Goal: Task Accomplishment & Management: Manage account settings

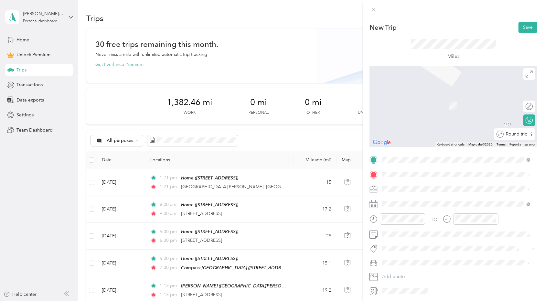
click at [523, 134] on div "Round trip" at bounding box center [518, 134] width 29 height 7
click at [523, 134] on div "Round trip" at bounding box center [508, 134] width 50 height 7
click at [457, 177] on span at bounding box center [459, 174] width 158 height 10
click at [439, 201] on span "[STREET_ADDRESS][US_STATE]" at bounding box center [427, 198] width 65 height 6
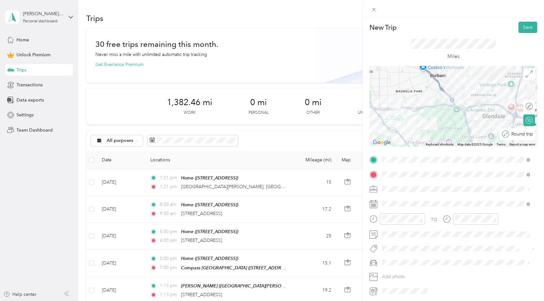
click at [544, 135] on div at bounding box center [546, 134] width 0 height 7
click at [397, 221] on span "Real Estate" at bounding box center [396, 223] width 22 height 5
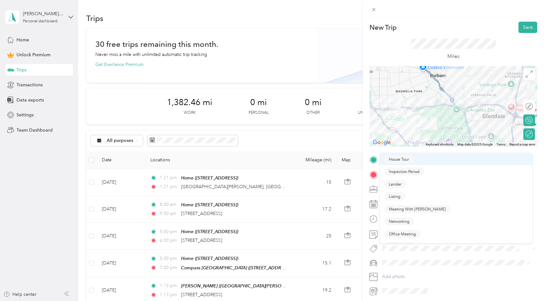
scroll to position [75, 0]
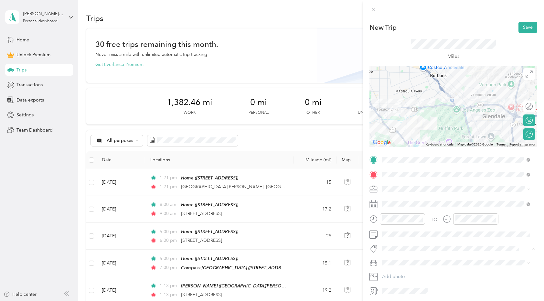
click at [395, 221] on span "Networking" at bounding box center [399, 221] width 21 height 6
click at [390, 274] on span "New Car" at bounding box center [394, 275] width 18 height 5
click at [519, 29] on button "Save" at bounding box center [528, 27] width 19 height 11
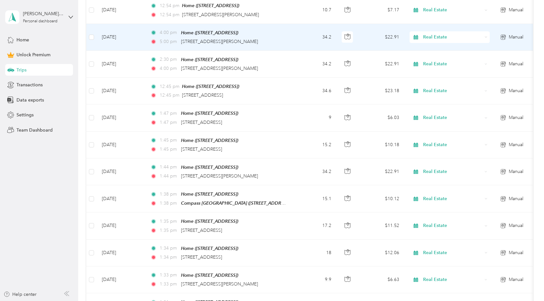
scroll to position [0, 0]
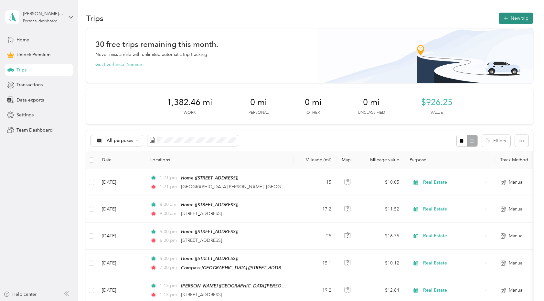
click at [507, 20] on icon "button" at bounding box center [505, 18] width 7 height 7
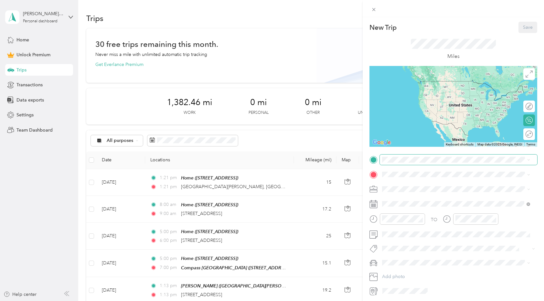
click at [395, 156] on span at bounding box center [459, 160] width 158 height 10
click at [397, 187] on strong "Home" at bounding box center [401, 185] width 13 height 6
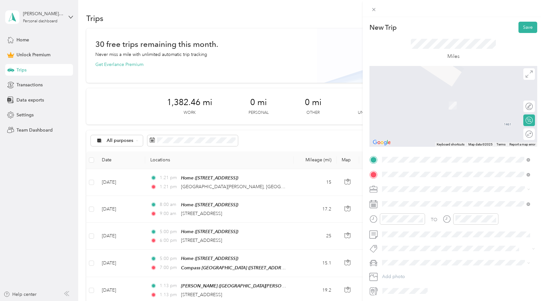
click at [415, 198] on span "[STREET_ADDRESS][PERSON_NAME][US_STATE]" at bounding box center [445, 198] width 101 height 6
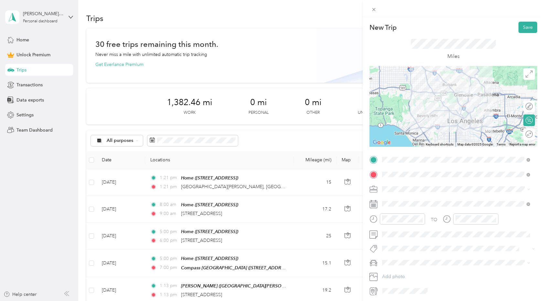
click at [533, 137] on div "Round trip" at bounding box center [533, 134] width 0 height 7
click at [522, 132] on div at bounding box center [526, 134] width 14 height 7
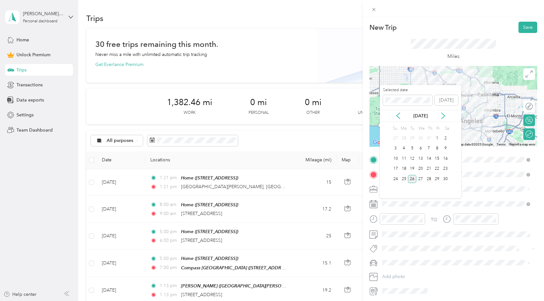
click at [411, 180] on div "26" at bounding box center [412, 179] width 8 height 8
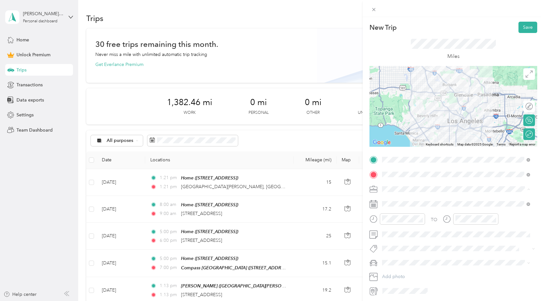
click at [392, 224] on div "Real Estate" at bounding box center [457, 223] width 144 height 7
click at [398, 221] on span "Escrow" at bounding box center [395, 222] width 12 height 6
click at [392, 271] on li "New Car" at bounding box center [456, 275] width 153 height 11
click at [519, 29] on button "Save" at bounding box center [528, 27] width 19 height 11
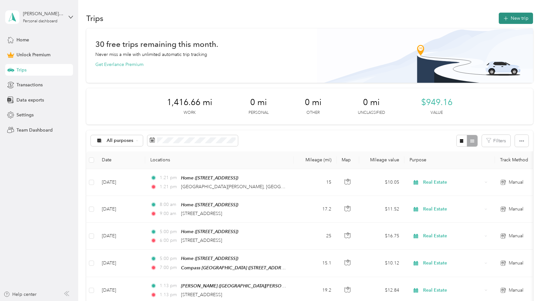
click at [511, 16] on button "New trip" at bounding box center [516, 18] width 34 height 11
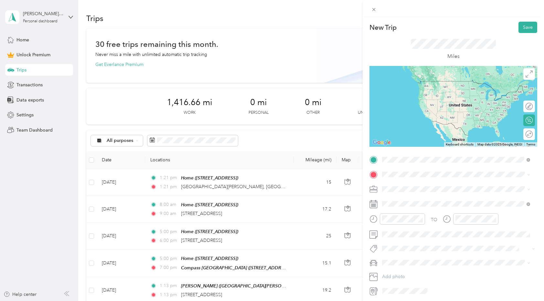
click at [410, 193] on span "[STREET_ADDRESS]" at bounding box center [415, 192] width 41 height 5
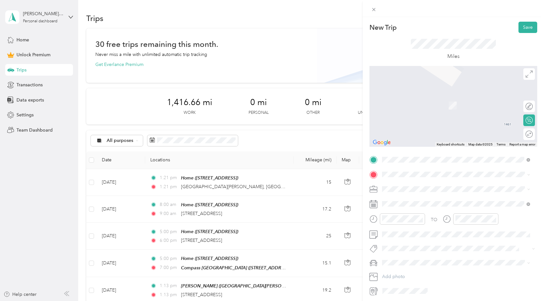
click at [405, 197] on span "[STREET_ADDRESS][US_STATE]" at bounding box center [427, 198] width 65 height 6
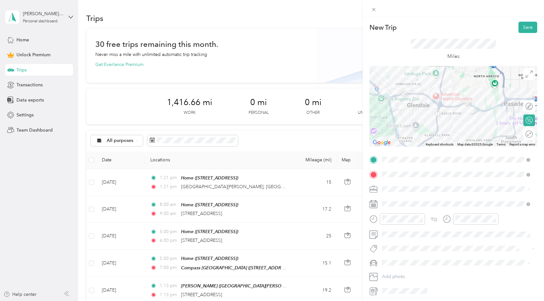
click at [394, 220] on div "Real Estate" at bounding box center [457, 223] width 144 height 7
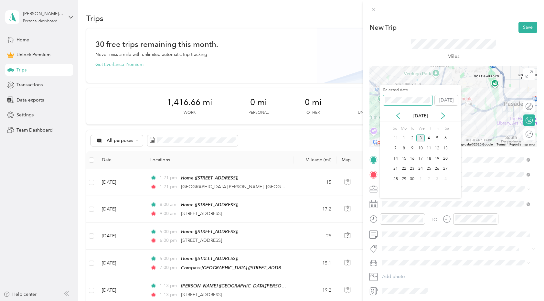
click at [406, 97] on span at bounding box center [408, 100] width 50 height 10
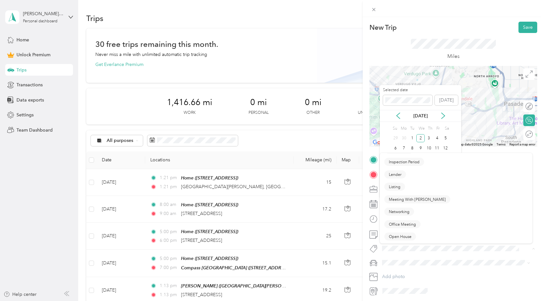
scroll to position [87, 0]
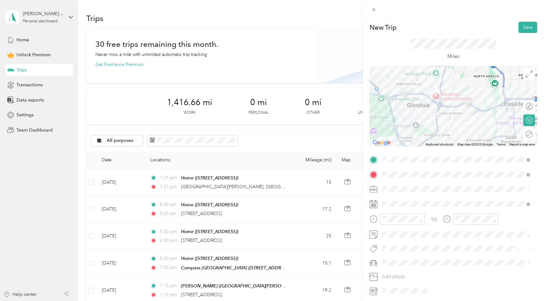
click at [402, 159] on span "Inspection Period" at bounding box center [404, 160] width 31 height 6
click at [391, 260] on span at bounding box center [459, 264] width 158 height 10
click at [390, 275] on span "New Car" at bounding box center [394, 275] width 18 height 5
click at [527, 132] on div at bounding box center [528, 134] width 9 height 7
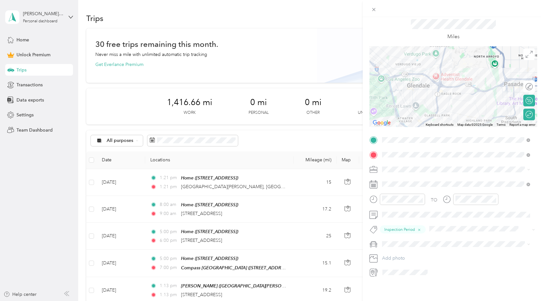
scroll to position [0, 0]
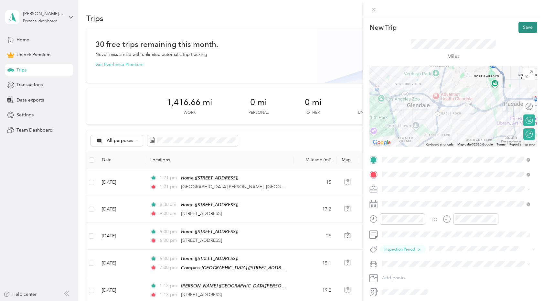
click at [526, 23] on button "Save" at bounding box center [528, 27] width 19 height 11
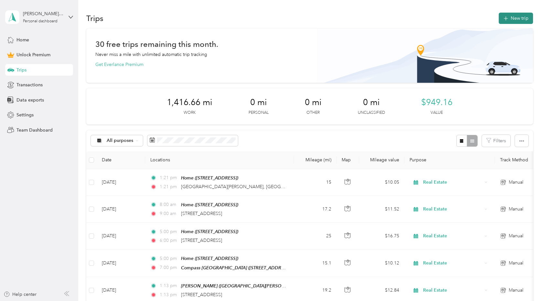
click at [519, 18] on button "New trip" at bounding box center [516, 18] width 34 height 11
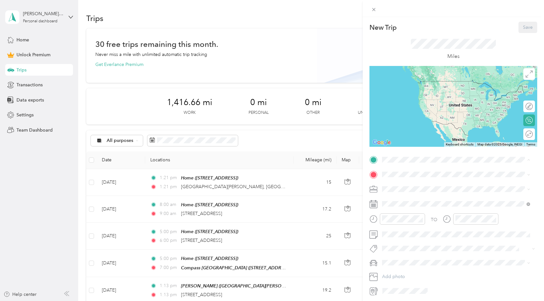
click at [392, 188] on div "Home [STREET_ADDRESS]" at bounding box center [457, 189] width 144 height 16
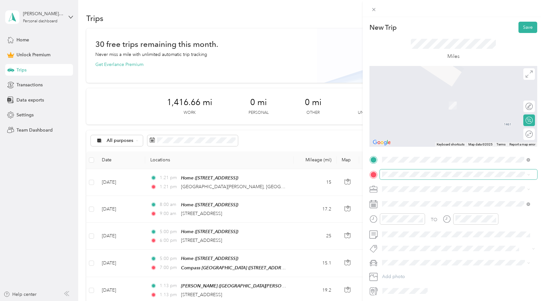
click at [404, 171] on span at bounding box center [459, 174] width 158 height 10
click at [399, 201] on span "[STREET_ADDRESS][US_STATE]" at bounding box center [427, 198] width 65 height 6
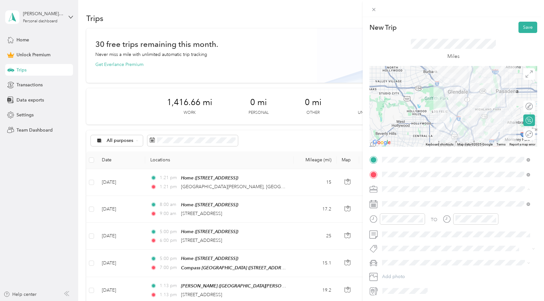
click at [392, 222] on span "Real Estate" at bounding box center [396, 223] width 22 height 5
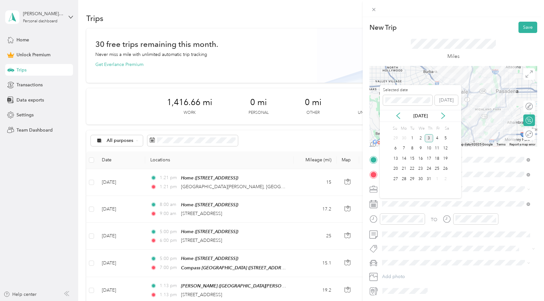
click at [431, 138] on div "3" at bounding box center [429, 138] width 8 height 8
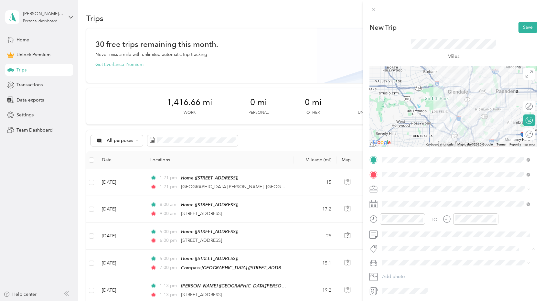
click at [398, 234] on span "House Tour" at bounding box center [399, 234] width 20 height 6
click at [388, 277] on li "New Car" at bounding box center [456, 275] width 153 height 11
click at [522, 135] on div at bounding box center [526, 134] width 14 height 7
click at [519, 30] on button "Save" at bounding box center [528, 27] width 19 height 11
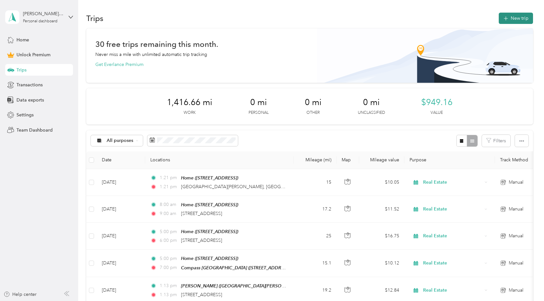
click at [518, 17] on button "New trip" at bounding box center [516, 18] width 34 height 11
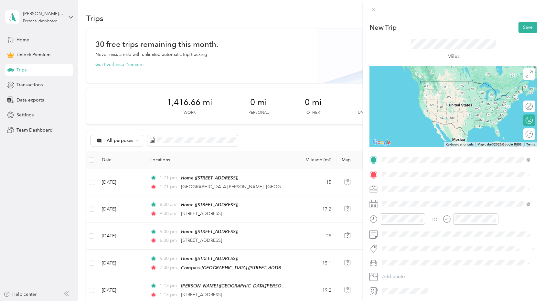
click at [397, 191] on span "[STREET_ADDRESS]" at bounding box center [415, 192] width 41 height 5
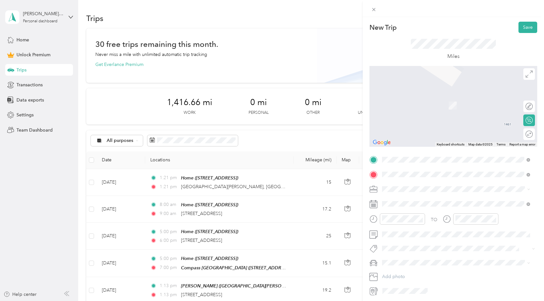
click at [400, 195] on span "[STREET_ADDRESS][US_STATE]" at bounding box center [427, 198] width 65 height 6
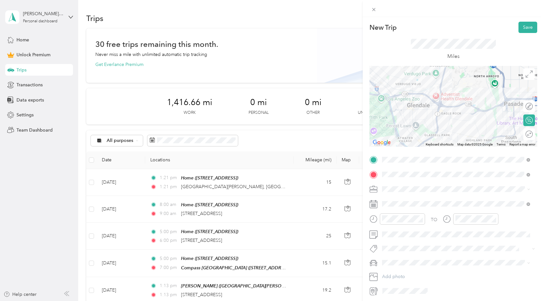
click at [395, 221] on span "Real Estate" at bounding box center [396, 221] width 22 height 5
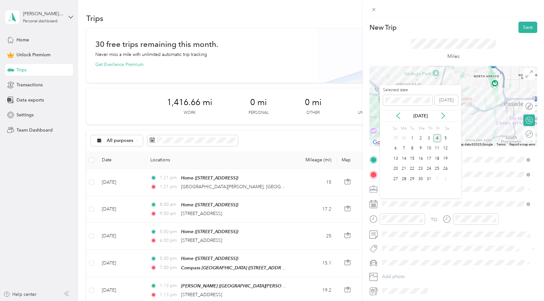
click at [435, 137] on div "4" at bounding box center [437, 138] width 8 height 8
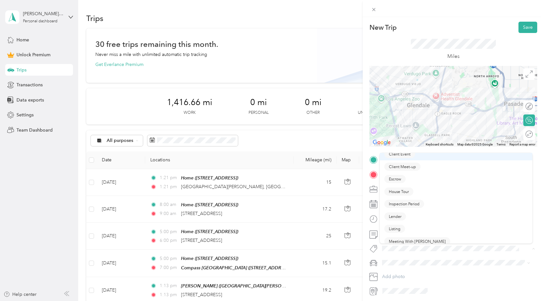
scroll to position [42, 0]
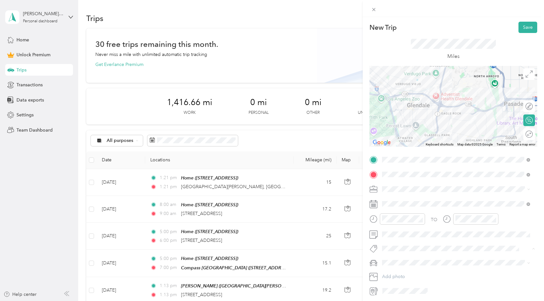
click at [401, 201] on span "Inspection Period" at bounding box center [404, 204] width 31 height 6
click at [392, 277] on li "New Car" at bounding box center [456, 275] width 153 height 11
click at [525, 135] on div "Round trip" at bounding box center [518, 134] width 29 height 7
click at [522, 133] on div at bounding box center [526, 134] width 14 height 7
click at [523, 27] on button "Save" at bounding box center [528, 27] width 19 height 11
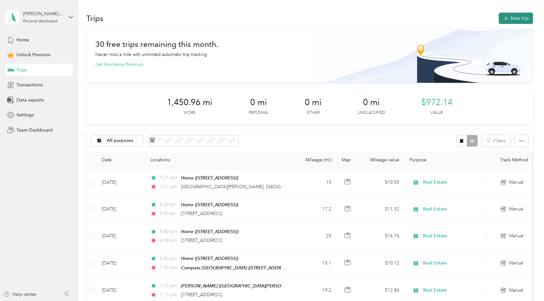
click at [515, 21] on button "New trip" at bounding box center [516, 18] width 34 height 11
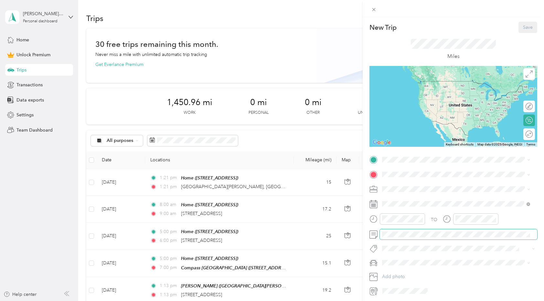
click at [398, 238] on span at bounding box center [459, 234] width 158 height 10
click at [398, 234] on span "House Tour" at bounding box center [399, 234] width 20 height 6
click at [405, 197] on span "[STREET_ADDRESS][PERSON_NAME][US_STATE]" at bounding box center [445, 198] width 101 height 6
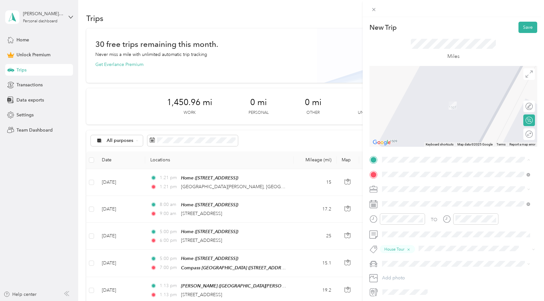
click at [405, 186] on strong "Home" at bounding box center [401, 185] width 13 height 6
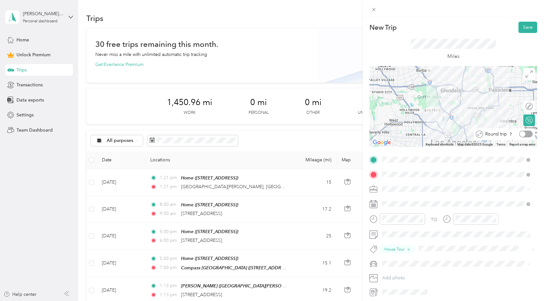
click at [524, 135] on div at bounding box center [526, 134] width 14 height 7
click at [406, 193] on span at bounding box center [459, 189] width 158 height 10
click at [400, 221] on span "Real Estate" at bounding box center [396, 223] width 22 height 5
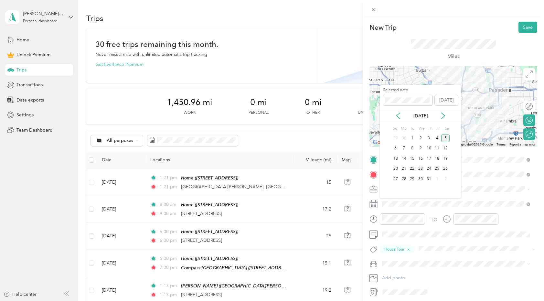
click at [445, 139] on div "5" at bounding box center [446, 138] width 8 height 8
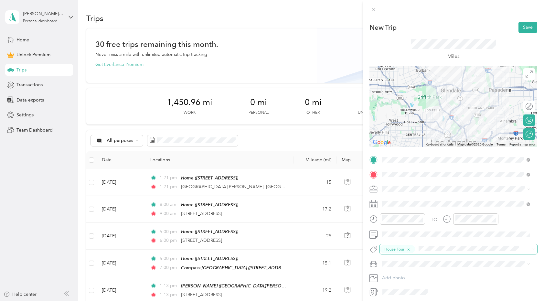
scroll to position [25, 0]
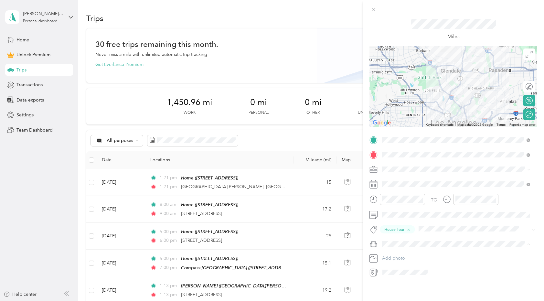
click at [399, 250] on span "New Car" at bounding box center [394, 250] width 18 height 5
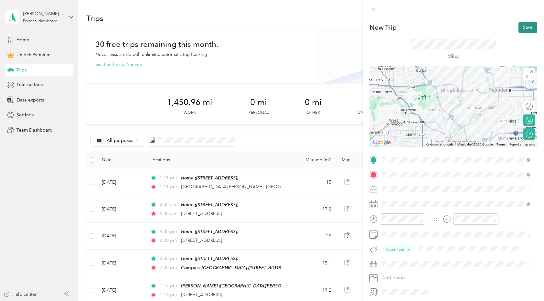
click at [521, 30] on button "Save" at bounding box center [528, 27] width 19 height 11
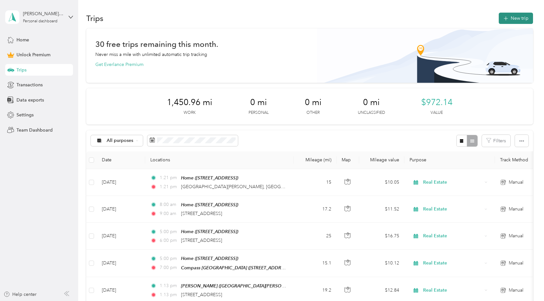
click at [520, 17] on button "New trip" at bounding box center [516, 18] width 34 height 11
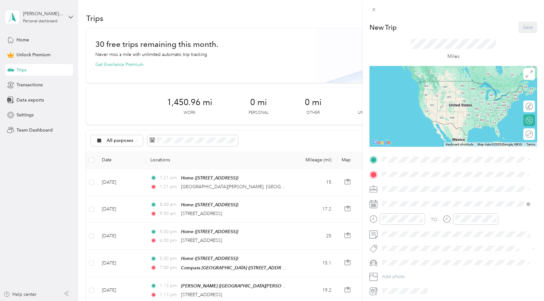
click at [398, 191] on span "[STREET_ADDRESS]" at bounding box center [415, 192] width 41 height 5
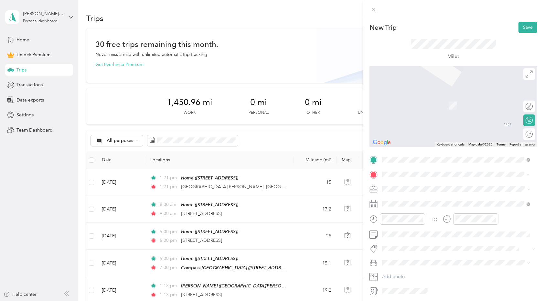
click at [409, 199] on span "[STREET_ADDRESS][US_STATE]" at bounding box center [427, 198] width 65 height 6
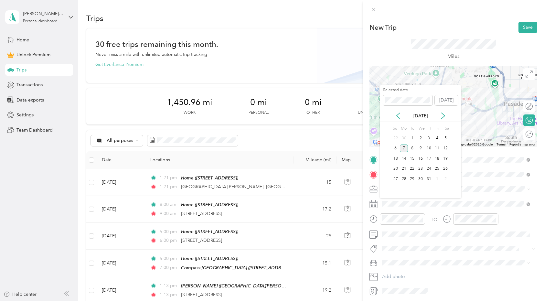
click at [405, 145] on div "7" at bounding box center [404, 149] width 8 height 8
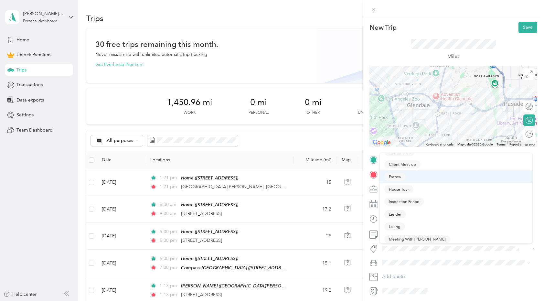
scroll to position [46, 0]
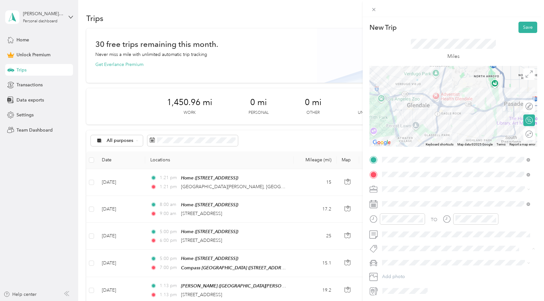
click at [401, 198] on span "Inspection Period" at bounding box center [404, 200] width 31 height 6
click at [391, 276] on span "New Car" at bounding box center [394, 275] width 18 height 5
click at [399, 219] on li "Real Estate" at bounding box center [456, 223] width 153 height 11
click at [524, 135] on div at bounding box center [526, 134] width 14 height 7
click at [524, 28] on button "Save" at bounding box center [528, 27] width 19 height 11
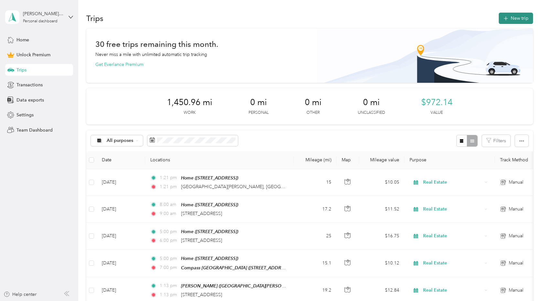
click at [520, 19] on button "New trip" at bounding box center [516, 18] width 34 height 11
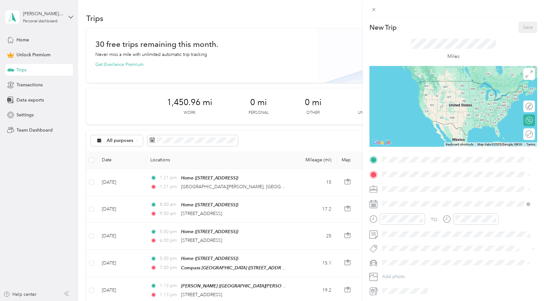
click at [407, 192] on span "[STREET_ADDRESS]" at bounding box center [415, 192] width 41 height 5
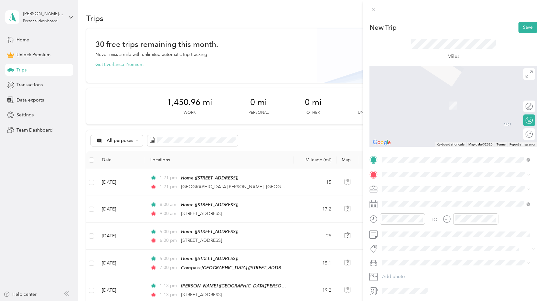
click at [408, 200] on span "[STREET_ADDRESS][PERSON_NAME][US_STATE]" at bounding box center [445, 197] width 101 height 6
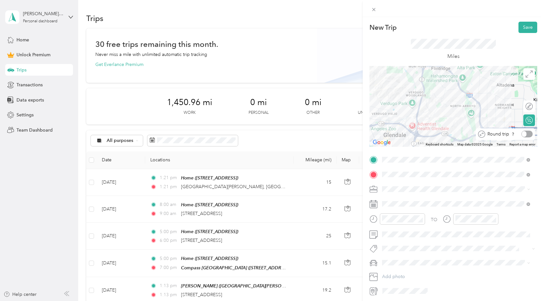
click at [526, 134] on div at bounding box center [527, 134] width 11 height 7
click at [391, 223] on span "Real Estate" at bounding box center [396, 223] width 22 height 5
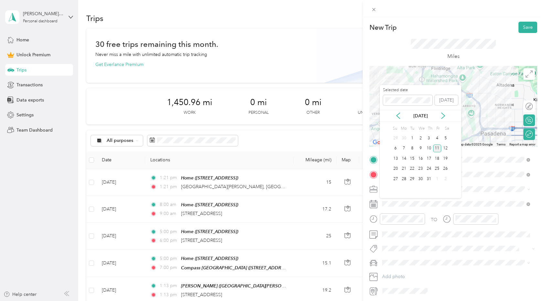
click at [436, 147] on div "11" at bounding box center [437, 149] width 8 height 8
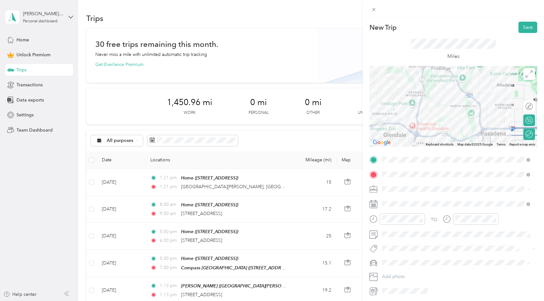
click at [401, 234] on span "House Tour" at bounding box center [399, 234] width 20 height 6
click at [388, 273] on span "New Car" at bounding box center [394, 275] width 18 height 5
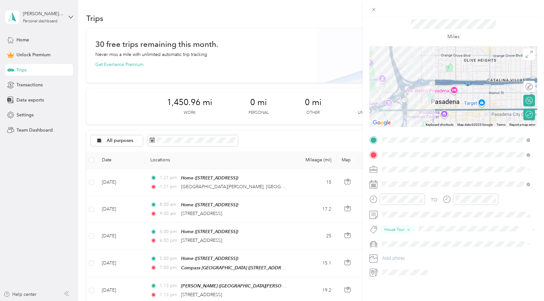
scroll to position [0, 0]
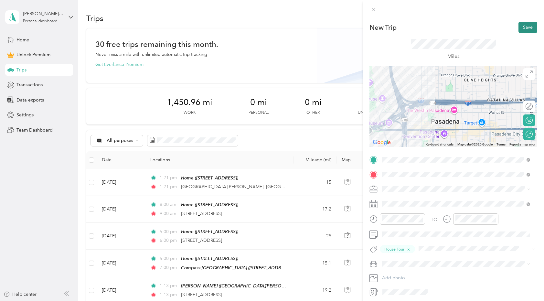
click at [525, 27] on button "Save" at bounding box center [528, 27] width 19 height 11
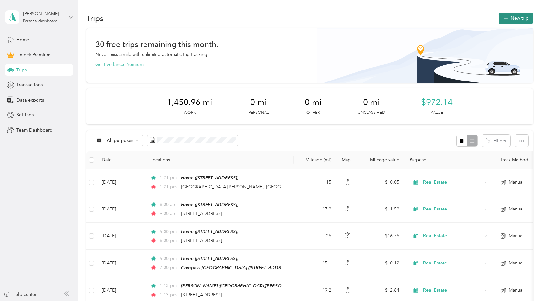
click at [519, 16] on button "New trip" at bounding box center [516, 18] width 34 height 11
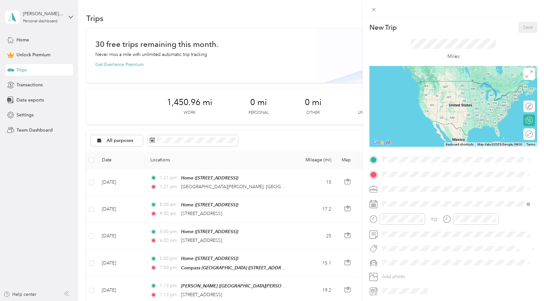
click at [386, 253] on div "TO Add photo" at bounding box center [454, 226] width 168 height 142
click at [386, 251] on span at bounding box center [453, 248] width 147 height 7
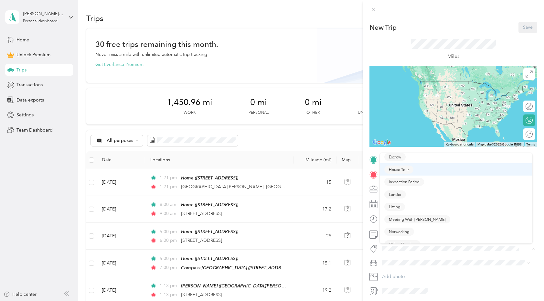
scroll to position [65, 0]
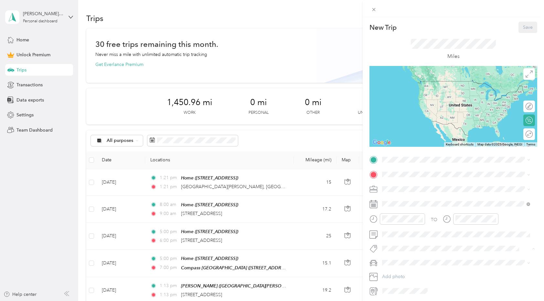
click at [390, 232] on button "Networking" at bounding box center [400, 231] width 30 height 8
click at [399, 188] on div "Home [STREET_ADDRESS]" at bounding box center [415, 189] width 41 height 14
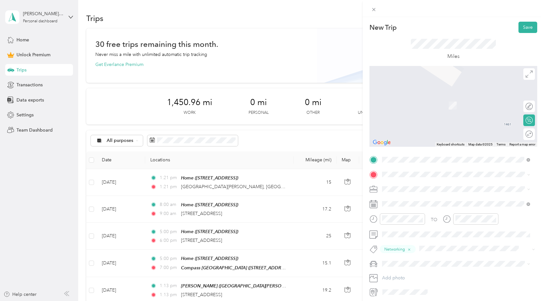
click at [409, 200] on span "[STREET_ADDRESS][PERSON_NAME][US_STATE]" at bounding box center [445, 198] width 101 height 6
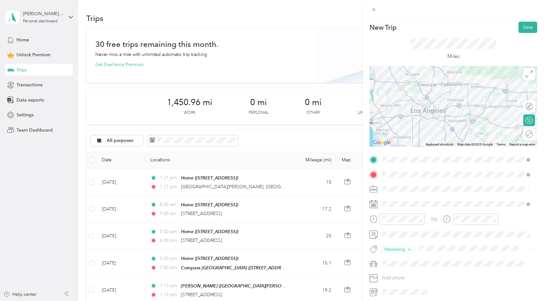
click at [394, 224] on li "Real Estate" at bounding box center [456, 220] width 153 height 11
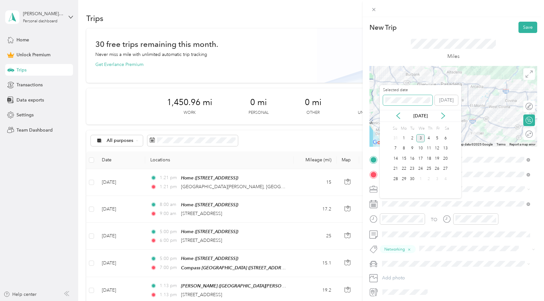
click at [406, 103] on span at bounding box center [408, 100] width 50 height 10
click at [396, 160] on div "13" at bounding box center [396, 159] width 8 height 8
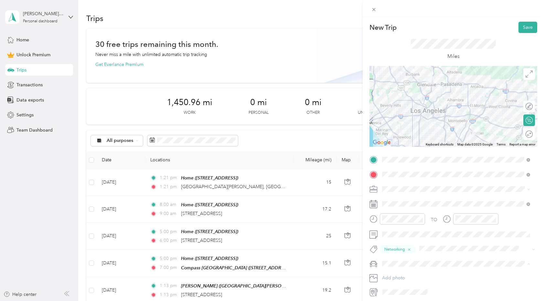
click at [396, 274] on span "New Car" at bounding box center [394, 275] width 18 height 5
click at [544, 133] on div at bounding box center [546, 134] width 0 height 7
click at [520, 29] on button "Save" at bounding box center [528, 27] width 19 height 11
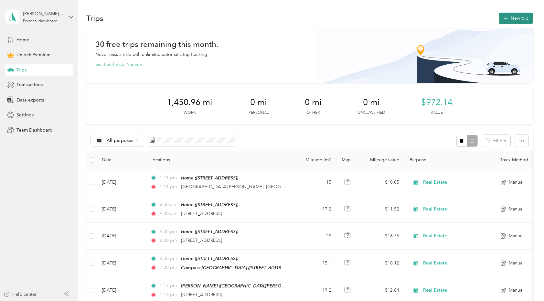
click at [517, 18] on button "New trip" at bounding box center [516, 18] width 34 height 11
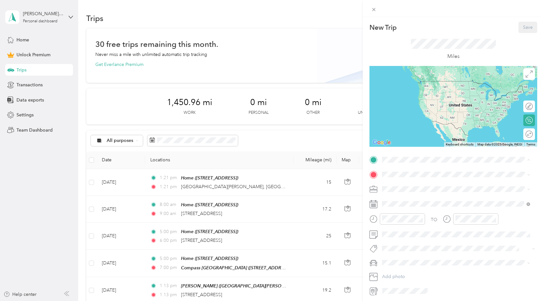
click at [404, 185] on strong "Home" at bounding box center [401, 185] width 13 height 6
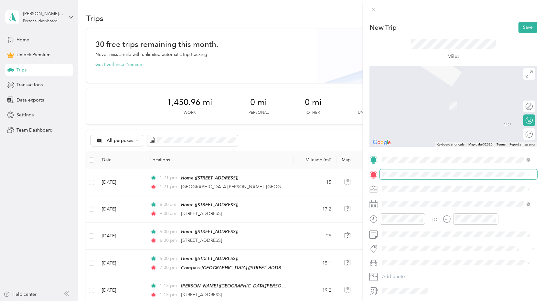
click at [406, 170] on span at bounding box center [459, 174] width 158 height 10
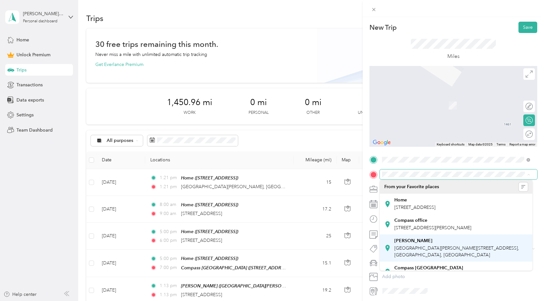
scroll to position [11, 0]
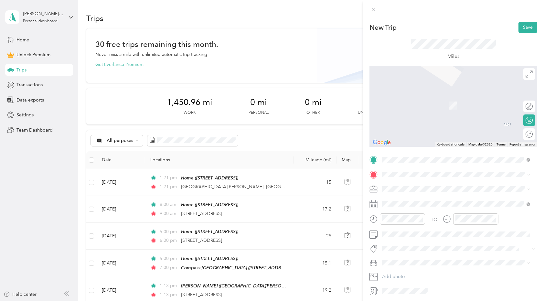
click at [411, 260] on div "Compass [GEOGRAPHIC_DATA] [STREET_ADDRESS][US_STATE]" at bounding box center [429, 258] width 69 height 14
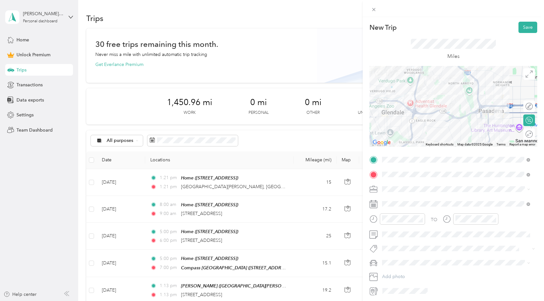
click at [397, 222] on span "Real Estate" at bounding box center [396, 220] width 22 height 5
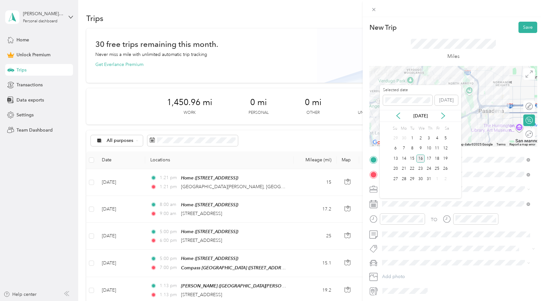
click at [421, 159] on div "16" at bounding box center [421, 159] width 8 height 8
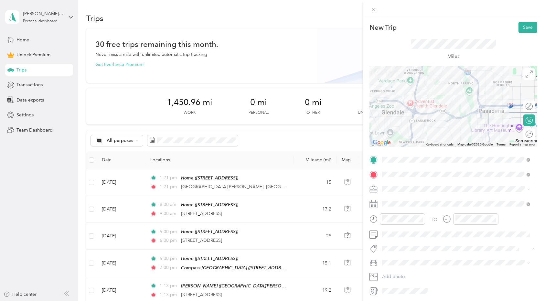
click at [399, 261] on button "Office Meeting" at bounding box center [403, 260] width 36 height 8
click at [395, 277] on li "New Car" at bounding box center [456, 275] width 153 height 11
click at [544, 134] on div at bounding box center [545, 134] width 0 height 7
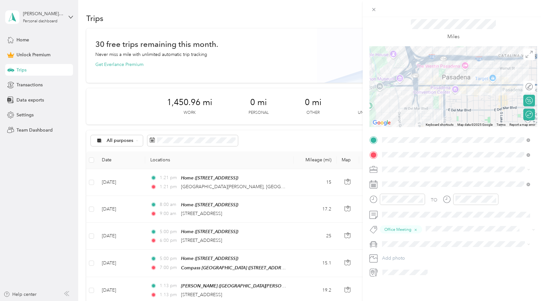
scroll to position [0, 0]
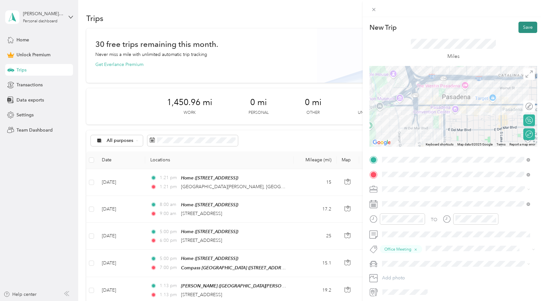
click at [519, 25] on button "Save" at bounding box center [528, 27] width 19 height 11
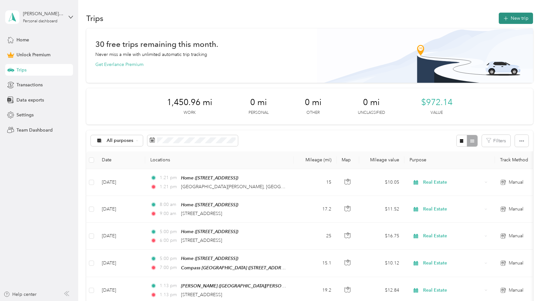
click at [521, 14] on button "New trip" at bounding box center [516, 18] width 34 height 11
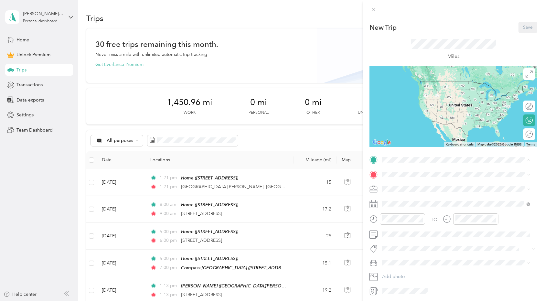
click at [396, 185] on strong "Home" at bounding box center [401, 185] width 13 height 6
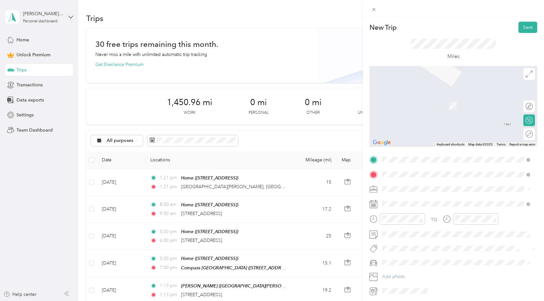
click at [401, 197] on span "[STREET_ADDRESS][PERSON_NAME][US_STATE]" at bounding box center [445, 198] width 101 height 6
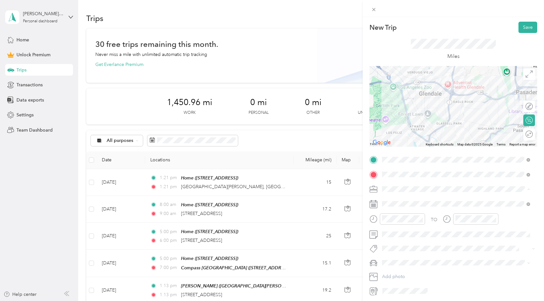
click at [394, 220] on div "Real Estate" at bounding box center [457, 223] width 144 height 7
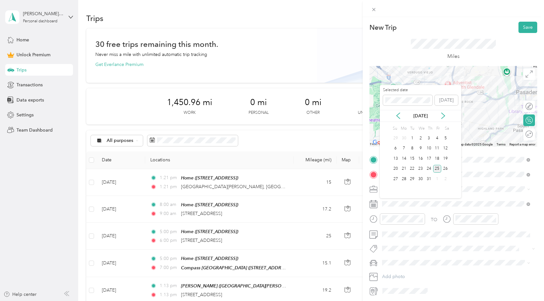
click at [438, 166] on div "25" at bounding box center [437, 169] width 8 height 8
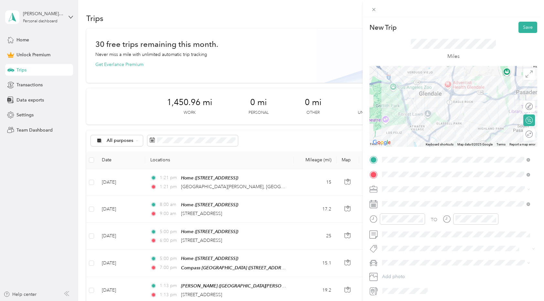
click at [393, 253] on div "TO Add photo" at bounding box center [454, 226] width 168 height 142
click at [396, 231] on span "House Tour" at bounding box center [399, 232] width 20 height 6
click at [392, 273] on span "New Car" at bounding box center [394, 275] width 18 height 5
click at [540, 136] on div at bounding box center [540, 134] width 0 height 7
click at [522, 27] on button "Save" at bounding box center [528, 27] width 19 height 11
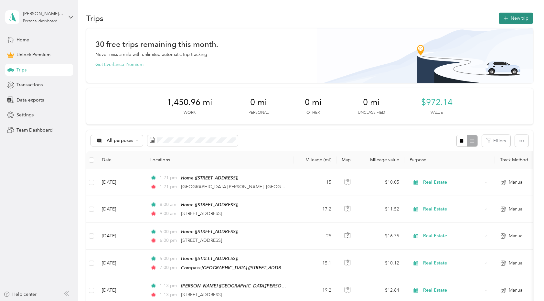
click at [516, 21] on button "New trip" at bounding box center [516, 18] width 34 height 11
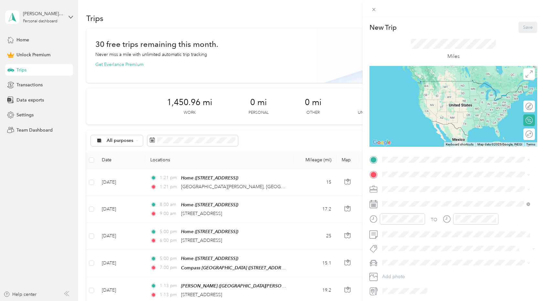
click at [396, 183] on strong "Home" at bounding box center [401, 185] width 13 height 6
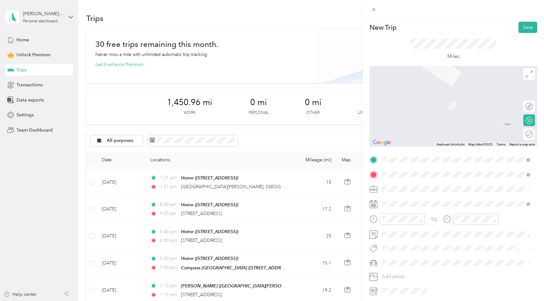
click at [398, 198] on span "[STREET_ADDRESS][US_STATE]" at bounding box center [427, 198] width 65 height 6
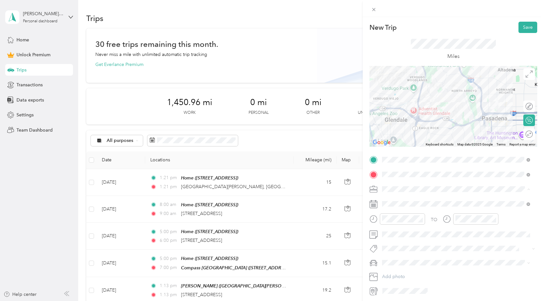
click at [395, 219] on li "Real Estate" at bounding box center [456, 223] width 153 height 11
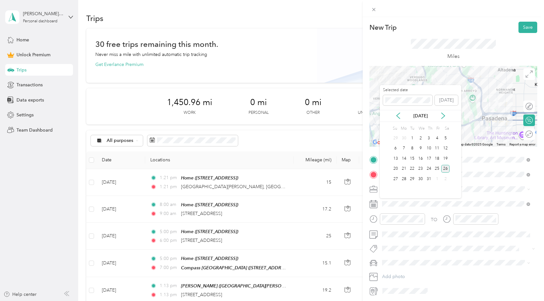
click at [447, 169] on div "26" at bounding box center [446, 169] width 8 height 8
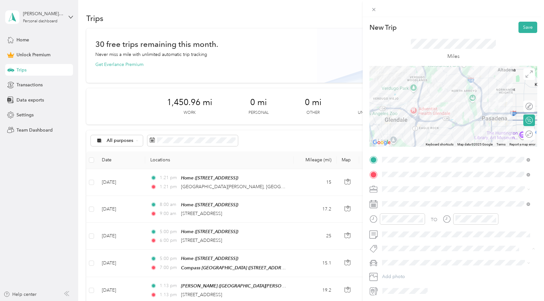
click at [399, 233] on span "House Tour" at bounding box center [399, 234] width 20 height 6
click at [391, 277] on li "New Car" at bounding box center [456, 275] width 153 height 11
click at [523, 137] on div "Round trip" at bounding box center [504, 134] width 61 height 12
click at [523, 134] on div at bounding box center [526, 134] width 14 height 7
click at [524, 28] on button "Save" at bounding box center [528, 27] width 19 height 11
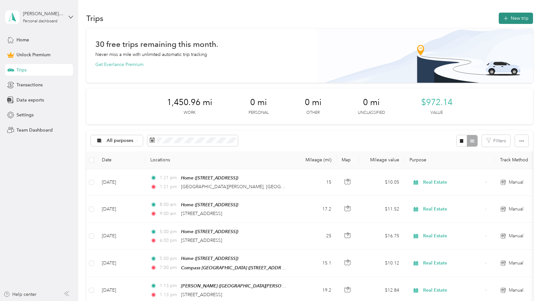
click at [519, 23] on button "New trip" at bounding box center [516, 18] width 34 height 11
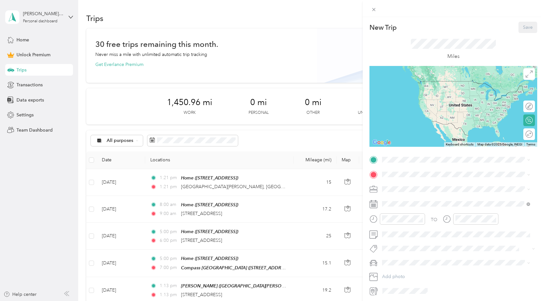
click at [410, 191] on span "[STREET_ADDRESS]" at bounding box center [415, 190] width 41 height 5
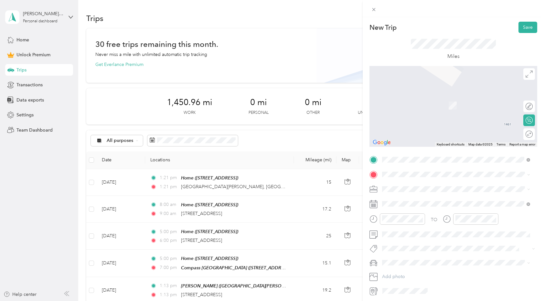
click at [411, 200] on span "[STREET_ADDRESS][PERSON_NAME][US_STATE]" at bounding box center [445, 197] width 101 height 6
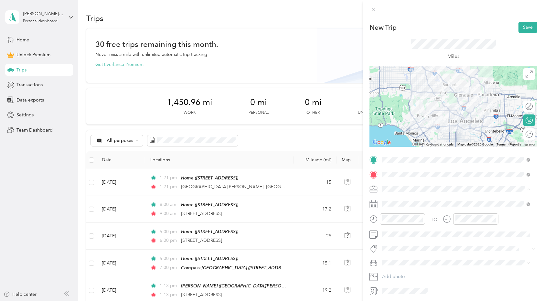
click at [401, 222] on span "Real Estate" at bounding box center [396, 223] width 22 height 5
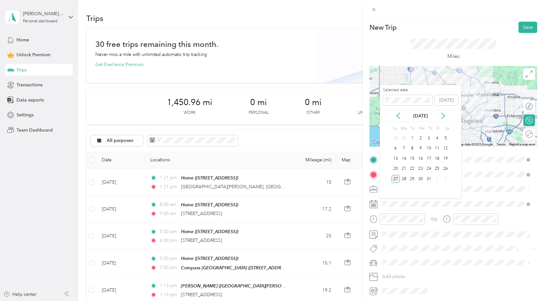
click at [397, 176] on div "27" at bounding box center [396, 179] width 8 height 8
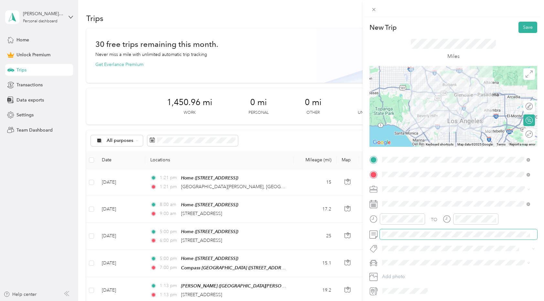
click at [398, 230] on span at bounding box center [459, 234] width 158 height 10
click at [398, 235] on button "House Tour" at bounding box center [399, 234] width 29 height 8
click at [388, 271] on li "New Car" at bounding box center [456, 274] width 153 height 11
click at [522, 137] on div at bounding box center [526, 134] width 14 height 7
click at [527, 23] on button "Save" at bounding box center [528, 27] width 19 height 11
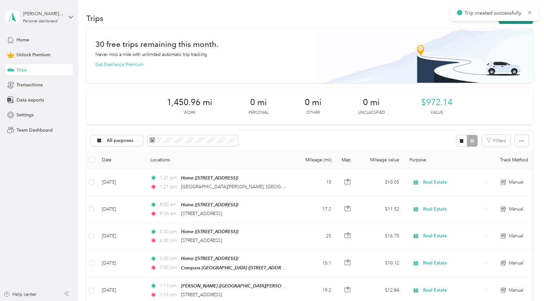
click at [518, 22] on button "New trip" at bounding box center [516, 18] width 34 height 11
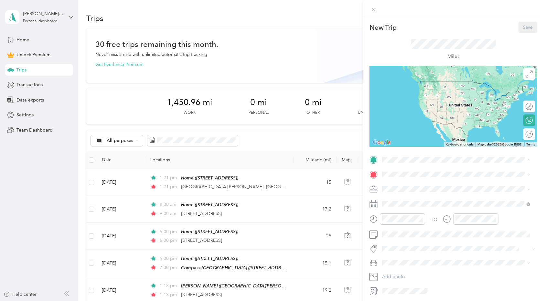
click at [399, 186] on strong "Home" at bounding box center [401, 185] width 13 height 6
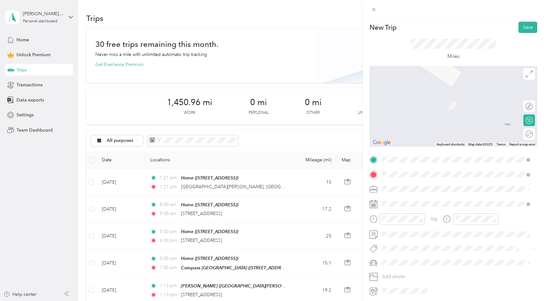
click at [406, 201] on span "[STREET_ADDRESS][US_STATE]" at bounding box center [427, 198] width 65 height 6
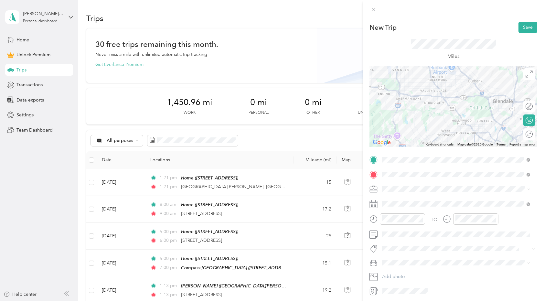
click at [350, 141] on div "New Trip Save This trip cannot be edited because it is either under review, app…" at bounding box center [272, 150] width 544 height 301
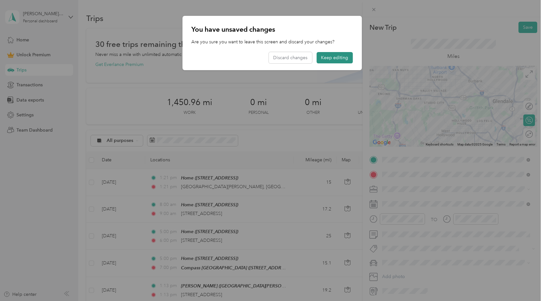
click at [328, 57] on button "Keep editing" at bounding box center [335, 57] width 36 height 11
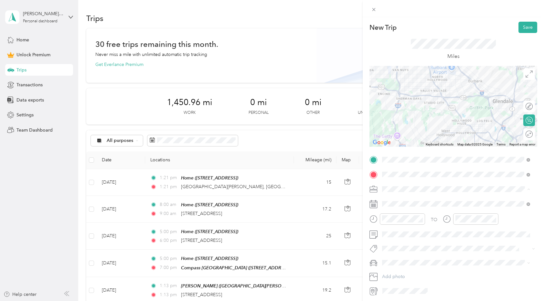
click at [396, 223] on span "Real Estate" at bounding box center [396, 223] width 22 height 5
click at [525, 134] on div at bounding box center [526, 134] width 14 height 7
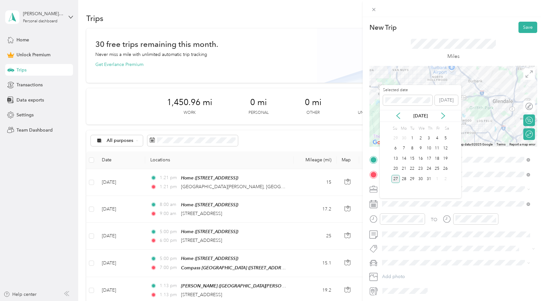
click at [394, 180] on div "27" at bounding box center [396, 179] width 8 height 8
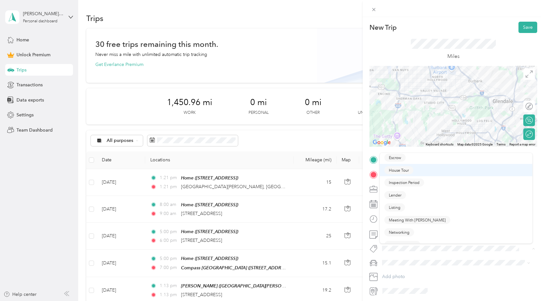
scroll to position [66, 0]
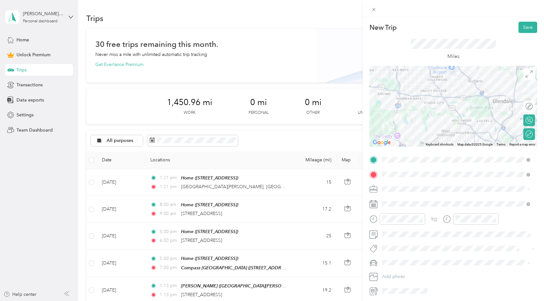
click at [403, 231] on button "Networking" at bounding box center [400, 230] width 30 height 8
click at [395, 273] on span "New Car" at bounding box center [394, 275] width 18 height 5
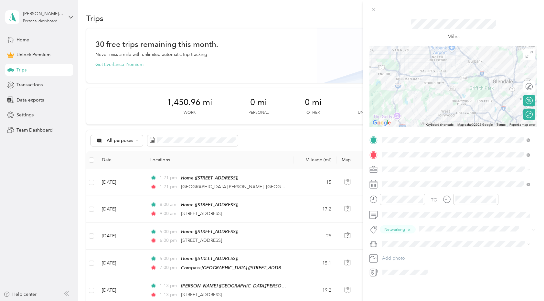
scroll to position [0, 0]
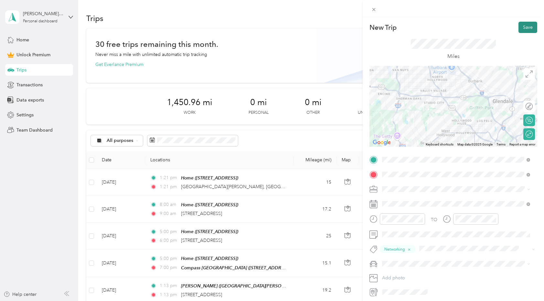
click at [521, 28] on button "Save" at bounding box center [528, 27] width 19 height 11
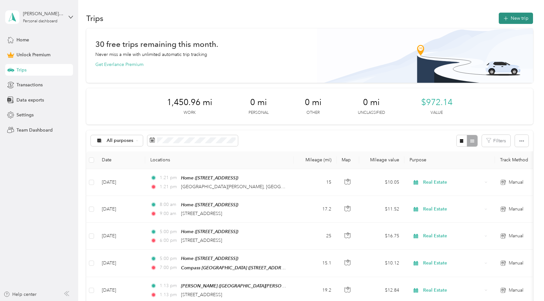
click at [521, 19] on button "New trip" at bounding box center [516, 18] width 34 height 11
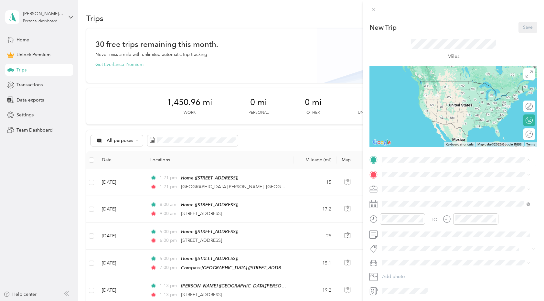
click at [403, 184] on strong "Home" at bounding box center [401, 185] width 13 height 6
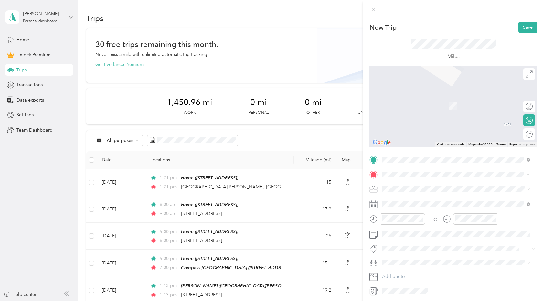
click at [403, 196] on span "[STREET_ADDRESS][PERSON_NAME][US_STATE]" at bounding box center [445, 198] width 101 height 6
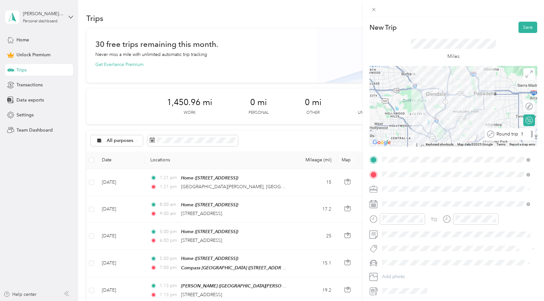
click at [531, 136] on div at bounding box center [532, 134] width 2 height 7
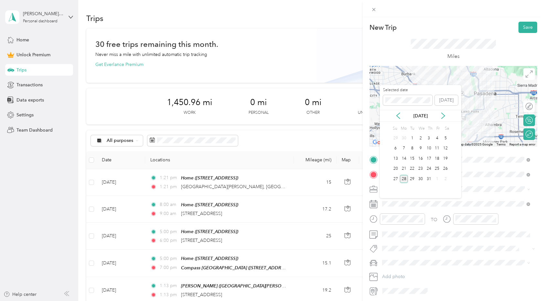
click at [403, 178] on div "28" at bounding box center [404, 179] width 8 height 8
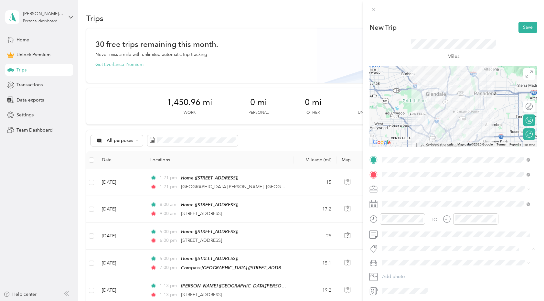
click at [394, 233] on span "House Tour" at bounding box center [399, 234] width 20 height 6
click at [392, 277] on li "New Car" at bounding box center [456, 275] width 153 height 11
click at [398, 224] on div "Real Estate" at bounding box center [457, 223] width 144 height 7
click at [528, 28] on button "Save" at bounding box center [528, 27] width 19 height 11
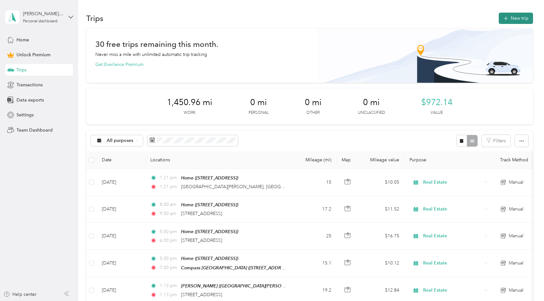
click at [514, 19] on button "New trip" at bounding box center [516, 18] width 34 height 11
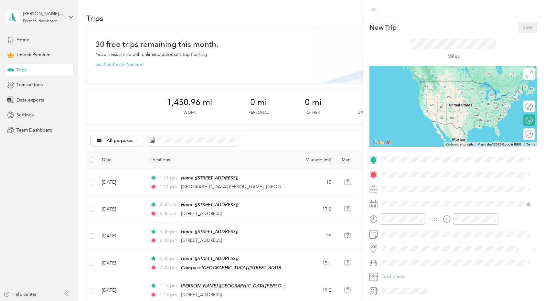
click at [398, 193] on span "[STREET_ADDRESS]" at bounding box center [415, 192] width 41 height 5
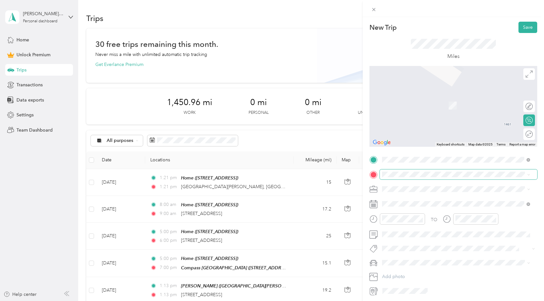
click at [395, 170] on span at bounding box center [459, 174] width 158 height 10
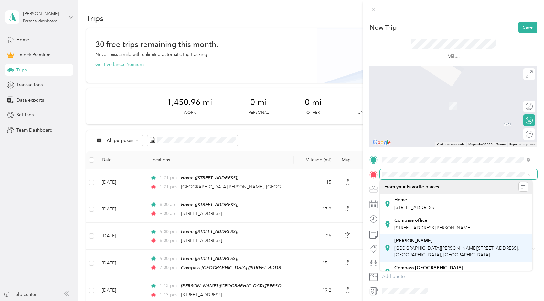
scroll to position [11, 0]
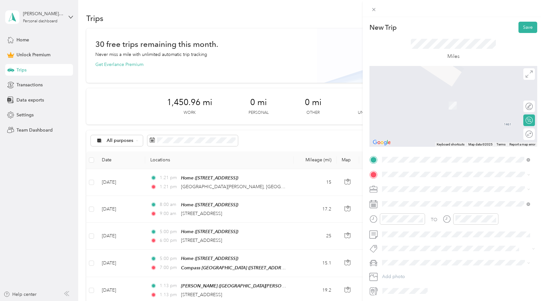
click at [406, 263] on span "[STREET_ADDRESS][US_STATE]" at bounding box center [427, 263] width 65 height 5
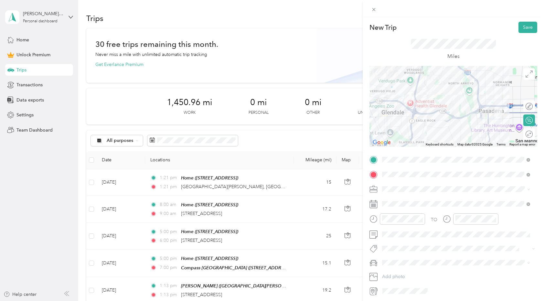
click at [402, 221] on span "Real Estate" at bounding box center [396, 223] width 22 height 5
click at [400, 200] on span at bounding box center [459, 204] width 158 height 10
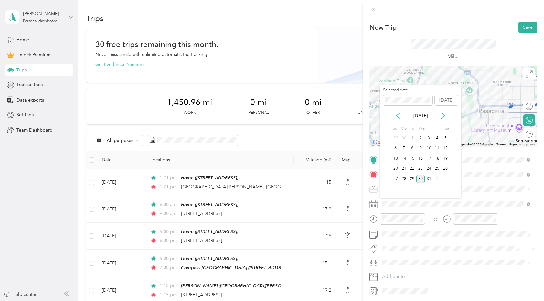
click at [422, 179] on div "30" at bounding box center [421, 179] width 8 height 8
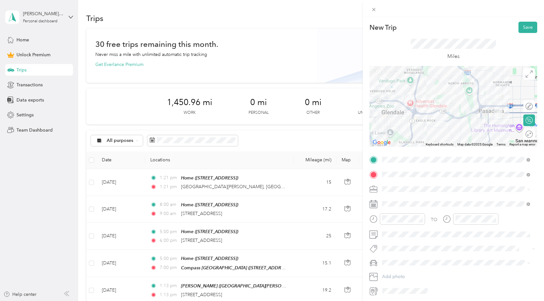
click at [404, 257] on span "Office Meeting" at bounding box center [402, 260] width 27 height 6
click at [396, 276] on div "New Car" at bounding box center [457, 275] width 144 height 7
click at [527, 136] on div at bounding box center [526, 134] width 13 height 7
click at [526, 25] on button "Save" at bounding box center [528, 27] width 19 height 11
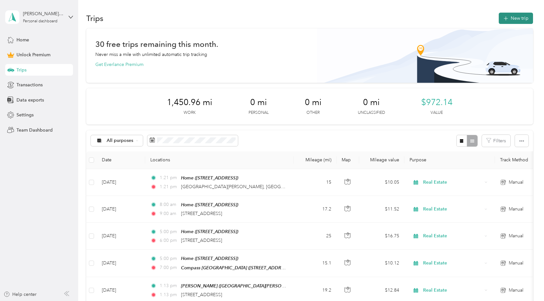
click at [524, 18] on button "New trip" at bounding box center [516, 18] width 34 height 11
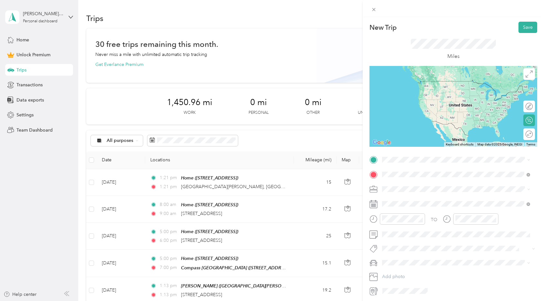
click at [406, 201] on span "[STREET_ADDRESS][PERSON_NAME][US_STATE]" at bounding box center [445, 198] width 101 height 6
click at [401, 201] on span "[STREET_ADDRESS][PERSON_NAME][US_STATE]" at bounding box center [445, 198] width 101 height 6
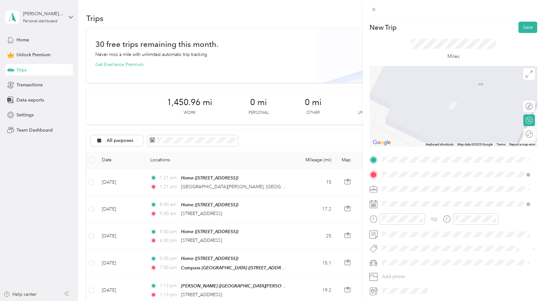
click at [401, 186] on div "Home [STREET_ADDRESS]" at bounding box center [415, 189] width 41 height 14
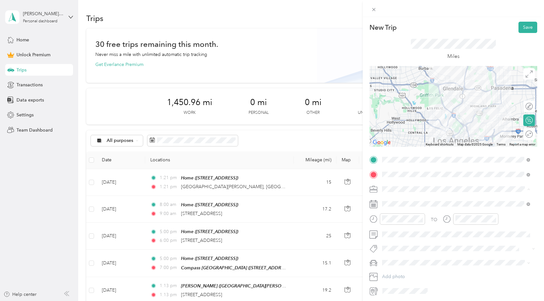
click at [396, 221] on span "Real Estate" at bounding box center [396, 223] width 22 height 5
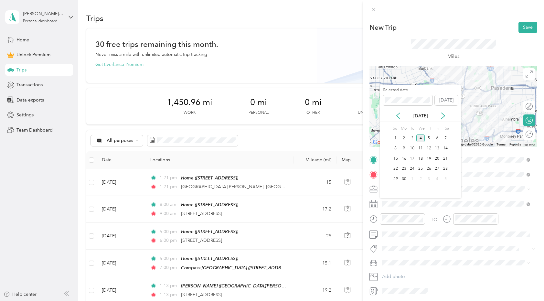
click at [419, 140] on div "4" at bounding box center [421, 138] width 8 height 8
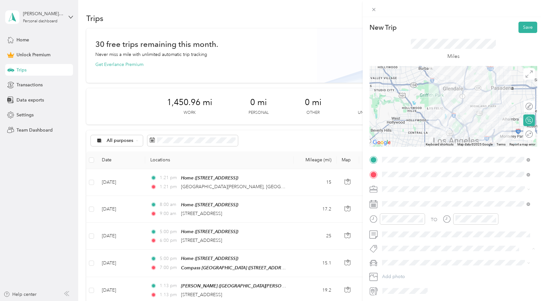
click at [399, 186] on li "Client Dinner" at bounding box center [456, 184] width 153 height 13
click at [391, 274] on span "New Car" at bounding box center [394, 275] width 18 height 5
click at [526, 134] on div "Round trip" at bounding box center [508, 134] width 49 height 7
click at [525, 133] on div at bounding box center [526, 134] width 14 height 7
click at [522, 28] on button "Save" at bounding box center [528, 27] width 19 height 11
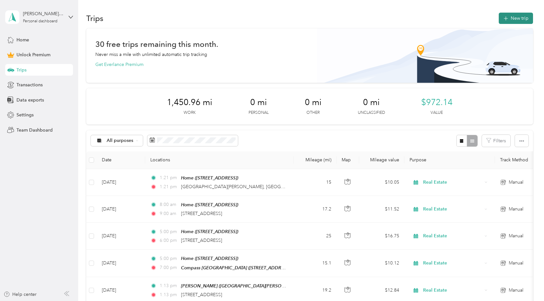
click at [523, 22] on button "New trip" at bounding box center [516, 18] width 34 height 11
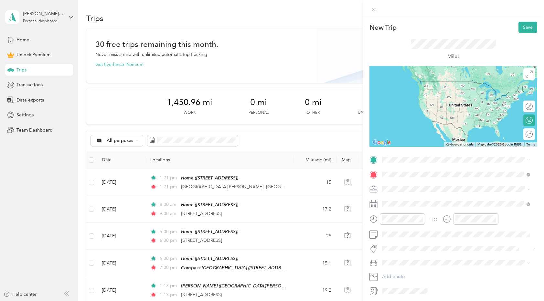
click at [427, 199] on span "[STREET_ADDRESS][PERSON_NAME][US_STATE]" at bounding box center [445, 198] width 101 height 6
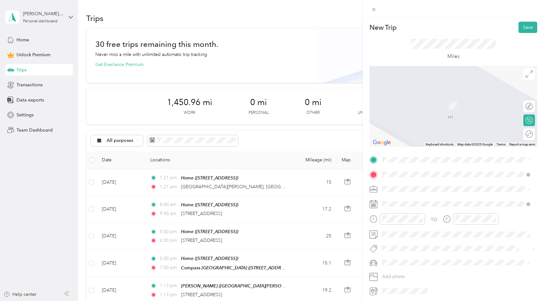
click at [400, 187] on div "Home [STREET_ADDRESS]" at bounding box center [415, 189] width 41 height 14
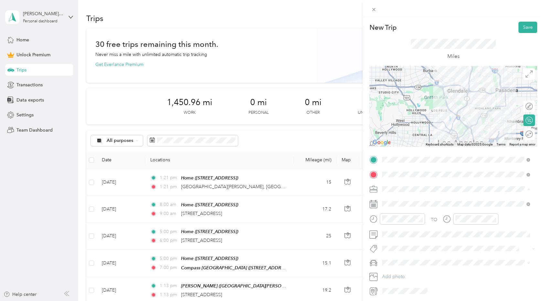
click at [391, 221] on span "Real Estate" at bounding box center [396, 223] width 22 height 5
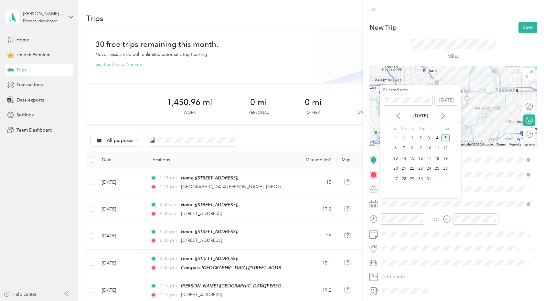
click at [446, 137] on div "5" at bounding box center [446, 138] width 8 height 8
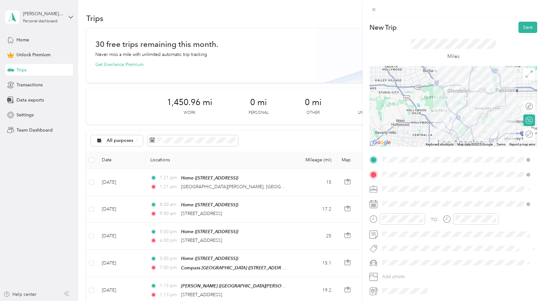
click at [396, 233] on span "House Tour" at bounding box center [399, 234] width 20 height 6
click at [385, 267] on span at bounding box center [459, 264] width 158 height 10
click at [385, 279] on li "New Car" at bounding box center [456, 275] width 153 height 11
click at [519, 28] on button "Save" at bounding box center [528, 27] width 19 height 11
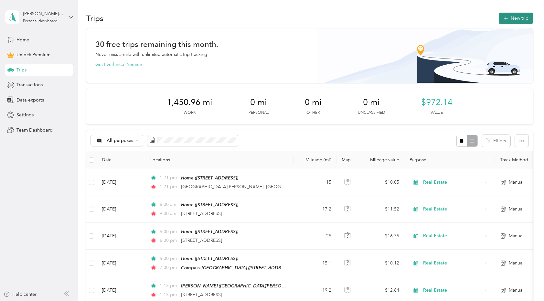
click at [514, 16] on button "New trip" at bounding box center [516, 18] width 34 height 11
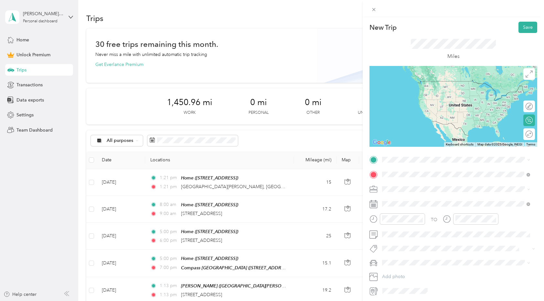
click at [406, 198] on span "[STREET_ADDRESS][PERSON_NAME][US_STATE]" at bounding box center [445, 198] width 101 height 6
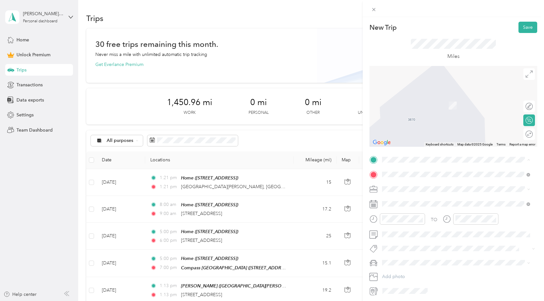
click at [409, 188] on div "Home [STREET_ADDRESS]" at bounding box center [415, 189] width 41 height 14
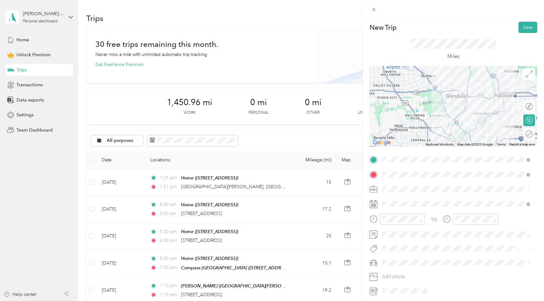
click at [394, 219] on li "Real Estate" at bounding box center [456, 223] width 153 height 11
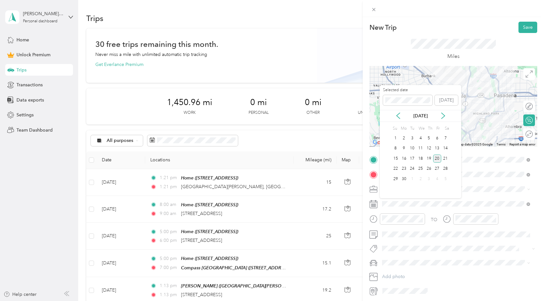
click at [438, 156] on div "20" at bounding box center [437, 159] width 8 height 8
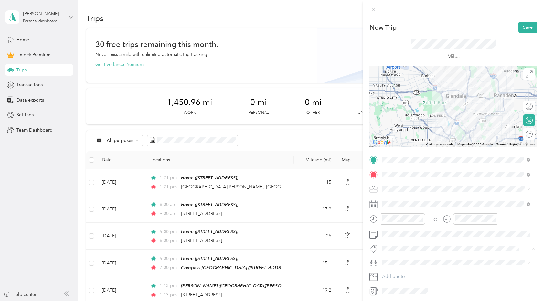
click at [400, 231] on span "House Tour" at bounding box center [399, 234] width 20 height 6
click at [400, 273] on span "New Car" at bounding box center [394, 275] width 18 height 5
click at [525, 30] on button "Save" at bounding box center [528, 27] width 19 height 11
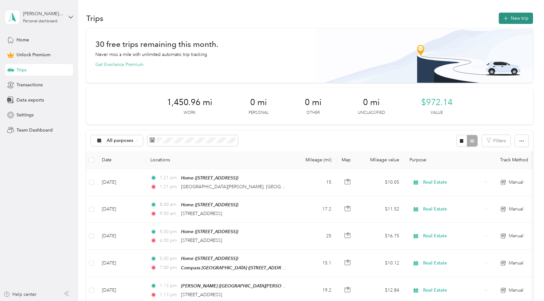
click at [515, 16] on button "New trip" at bounding box center [516, 18] width 34 height 11
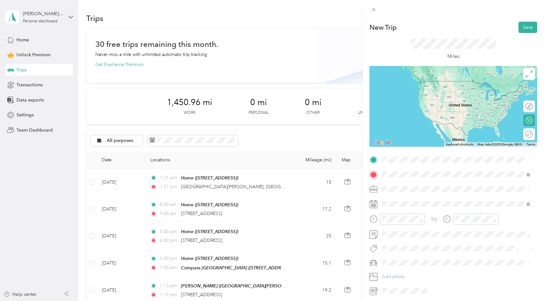
click at [403, 198] on span "[STREET_ADDRESS][PERSON_NAME][US_STATE]" at bounding box center [445, 198] width 101 height 6
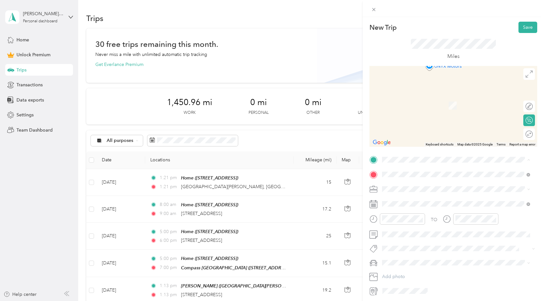
click at [397, 187] on strong "Home" at bounding box center [401, 185] width 13 height 6
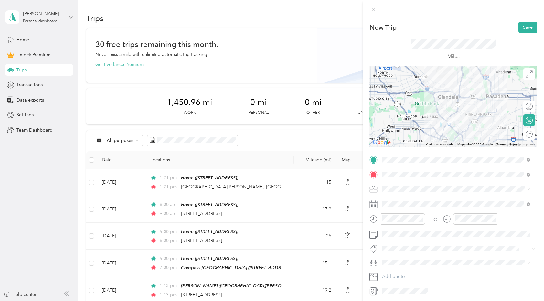
click at [391, 192] on span at bounding box center [459, 189] width 158 height 10
click at [390, 223] on span "Real Estate" at bounding box center [396, 222] width 22 height 5
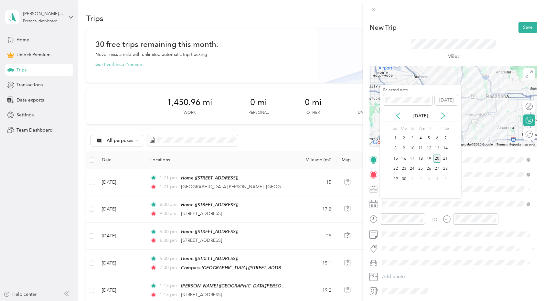
click at [437, 157] on div "20" at bounding box center [437, 159] width 8 height 8
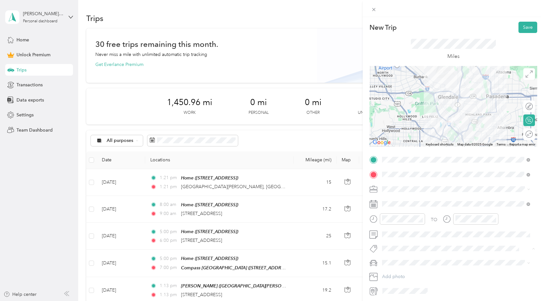
click at [406, 208] on span "Client Meet-up" at bounding box center [402, 209] width 27 height 6
click at [393, 260] on span at bounding box center [459, 264] width 158 height 10
click at [390, 273] on span "New Car" at bounding box center [394, 275] width 18 height 5
click at [524, 132] on div "Round trip" at bounding box center [523, 134] width 19 height 7
click at [521, 134] on div at bounding box center [526, 134] width 14 height 7
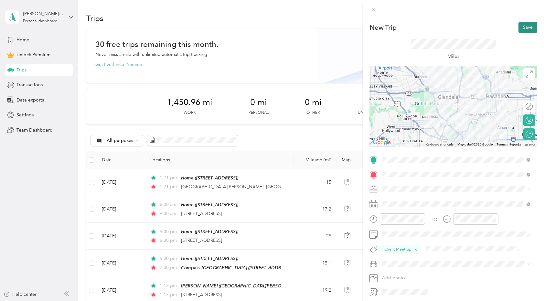
click at [526, 29] on button "Save" at bounding box center [528, 27] width 19 height 11
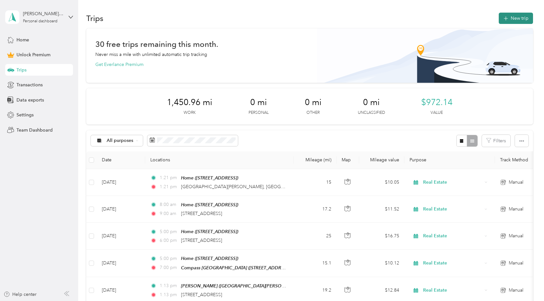
click at [519, 20] on button "New trip" at bounding box center [516, 18] width 34 height 11
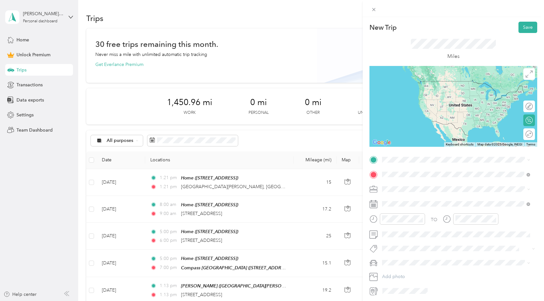
click at [400, 198] on span "[STREET_ADDRESS][US_STATE]" at bounding box center [427, 198] width 65 height 6
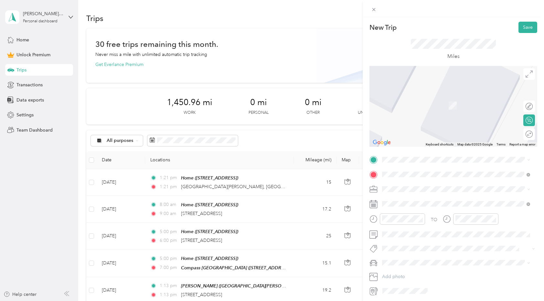
click at [400, 185] on strong "Home" at bounding box center [401, 185] width 13 height 6
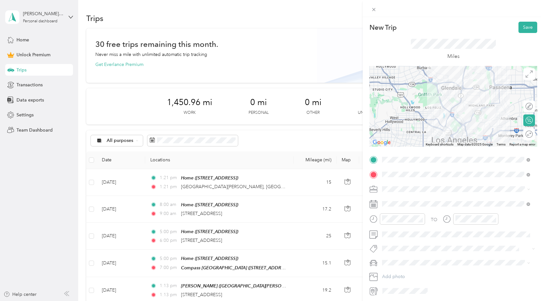
click at [395, 221] on span "Real Estate" at bounding box center [396, 223] width 22 height 5
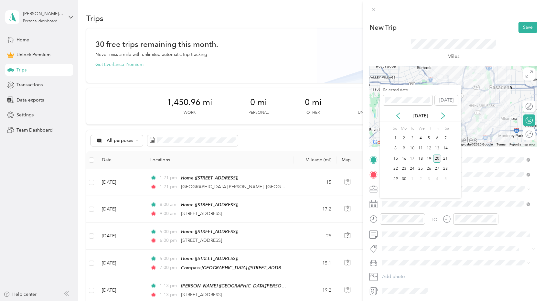
click at [437, 160] on div "20" at bounding box center [437, 159] width 8 height 8
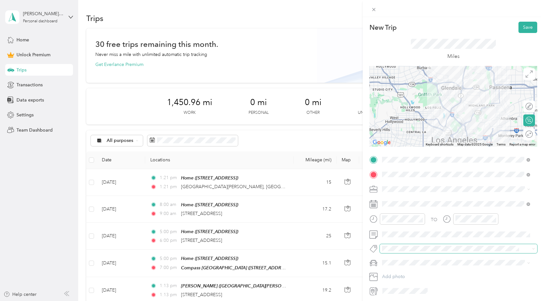
click at [405, 245] on span at bounding box center [453, 248] width 147 height 7
click at [401, 234] on span "House Tour" at bounding box center [399, 234] width 20 height 6
click at [395, 272] on div "New Car" at bounding box center [457, 275] width 144 height 7
click at [525, 136] on div at bounding box center [527, 134] width 11 height 7
click at [523, 27] on button "Save" at bounding box center [528, 27] width 19 height 11
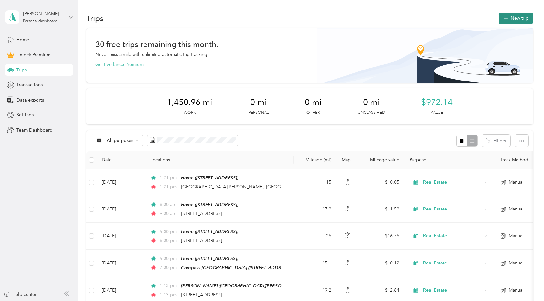
click at [520, 23] on button "New trip" at bounding box center [516, 18] width 34 height 11
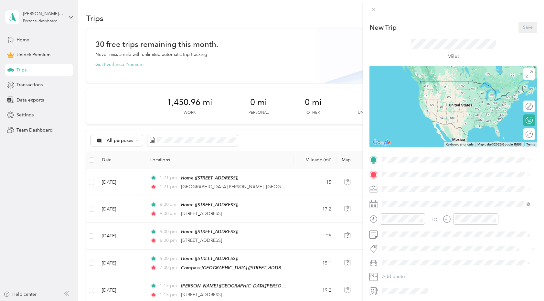
click at [389, 223] on span "Real Estate" at bounding box center [396, 223] width 22 height 5
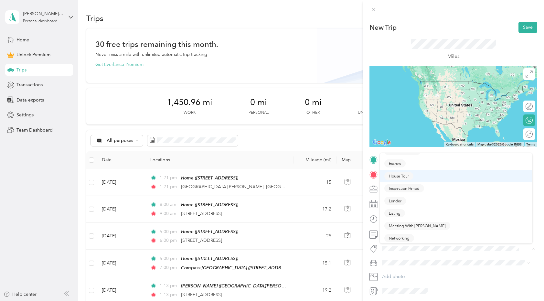
scroll to position [59, 0]
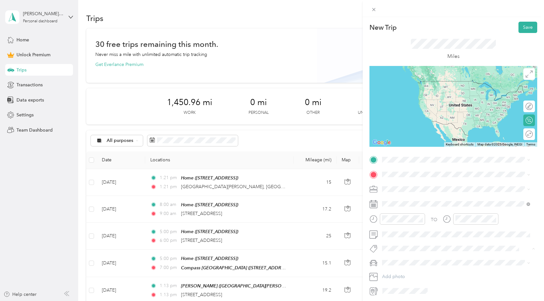
click at [393, 235] on span "Networking" at bounding box center [399, 238] width 21 height 6
click at [391, 275] on span "New Car" at bounding box center [394, 275] width 18 height 5
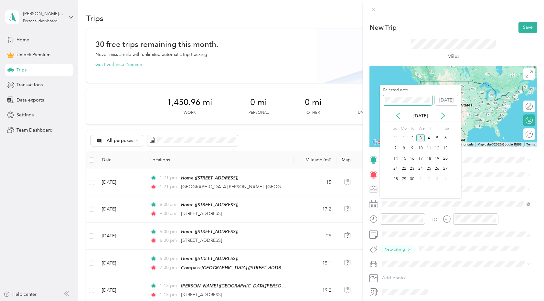
click at [412, 103] on span at bounding box center [408, 100] width 50 height 10
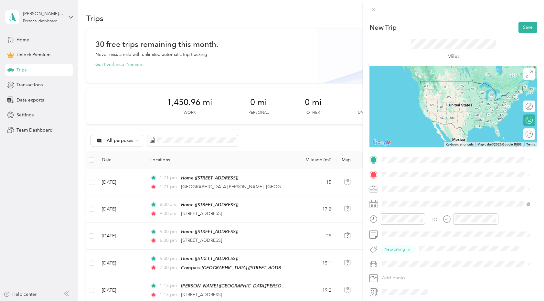
click at [485, 154] on div "New Trip Save This trip cannot be edited because it is either under review, app…" at bounding box center [454, 160] width 168 height 276
click at [405, 193] on span "[STREET_ADDRESS]" at bounding box center [415, 192] width 41 height 5
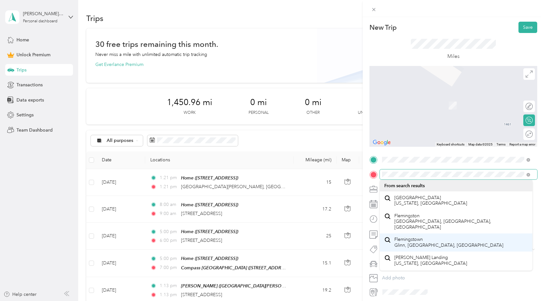
scroll to position [11, 0]
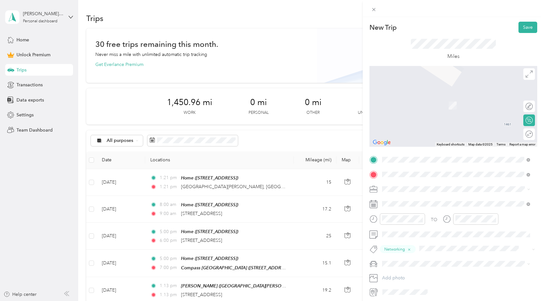
click at [426, 200] on span "[STREET_ADDRESS][US_STATE][US_STATE]" at bounding box center [439, 198] width 88 height 6
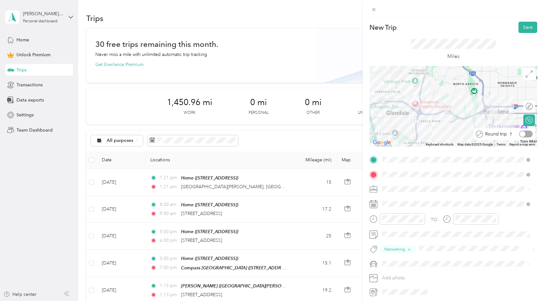
click at [525, 134] on div at bounding box center [526, 134] width 14 height 7
click at [521, 25] on button "Save" at bounding box center [528, 27] width 19 height 11
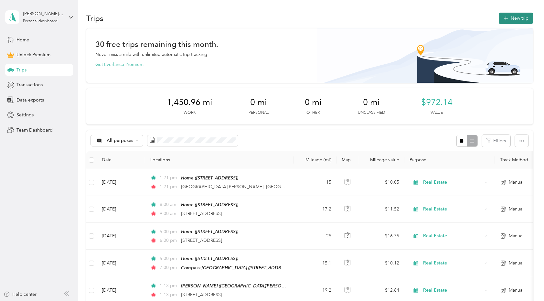
click at [520, 20] on button "New trip" at bounding box center [516, 18] width 34 height 11
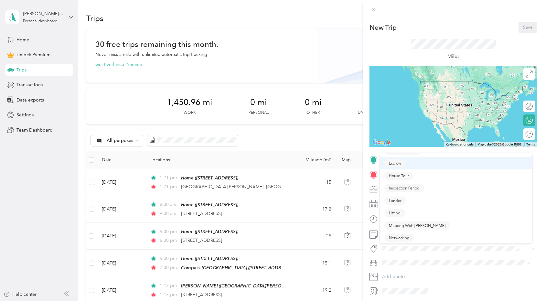
scroll to position [60, 0]
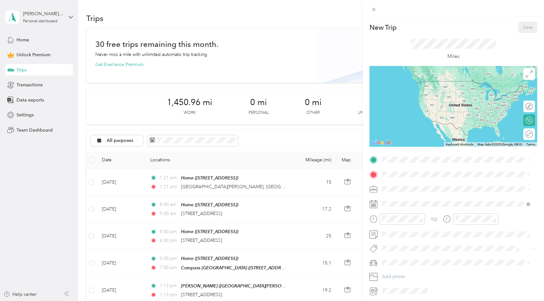
click at [397, 187] on button "Inspection Period" at bounding box center [405, 186] width 40 height 8
click at [394, 274] on span "New Car" at bounding box center [394, 275] width 18 height 5
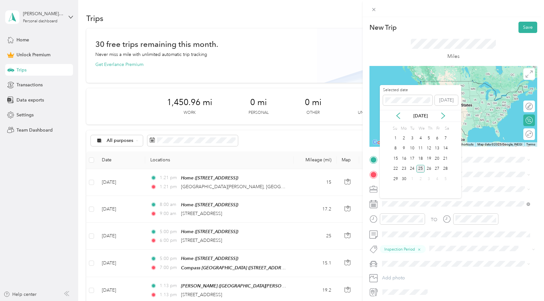
click at [420, 169] on div "25" at bounding box center [421, 169] width 8 height 8
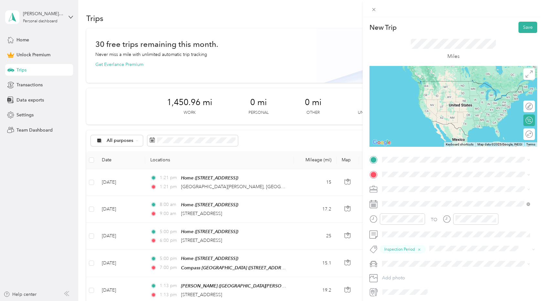
click at [395, 223] on span "Real Estate" at bounding box center [396, 222] width 22 height 5
click at [402, 162] on span at bounding box center [459, 160] width 158 height 10
click at [401, 190] on span "[STREET_ADDRESS]" at bounding box center [415, 192] width 41 height 5
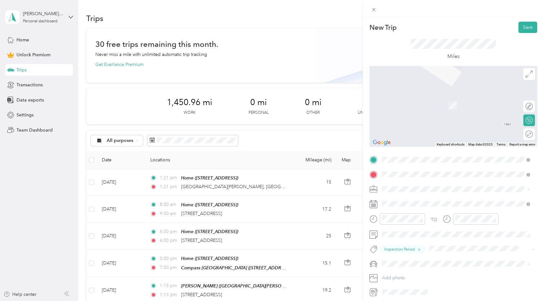
click at [401, 198] on span "[STREET_ADDRESS][US_STATE]" at bounding box center [427, 198] width 65 height 6
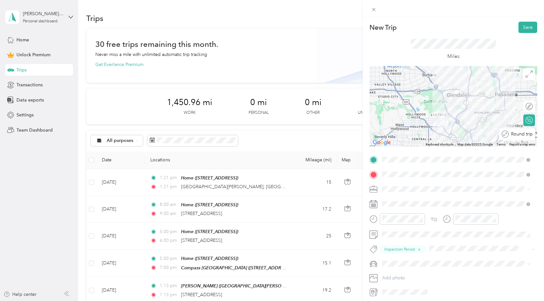
click at [544, 135] on div at bounding box center [545, 134] width 0 height 7
click at [520, 27] on button "Save" at bounding box center [528, 27] width 19 height 11
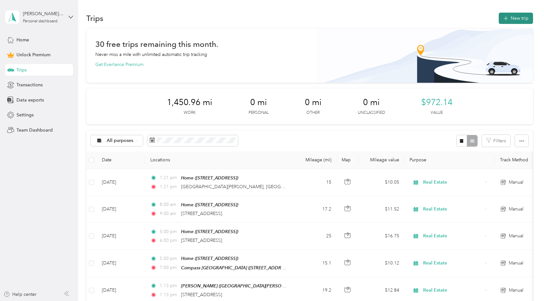
click at [514, 21] on button "New trip" at bounding box center [516, 18] width 34 height 11
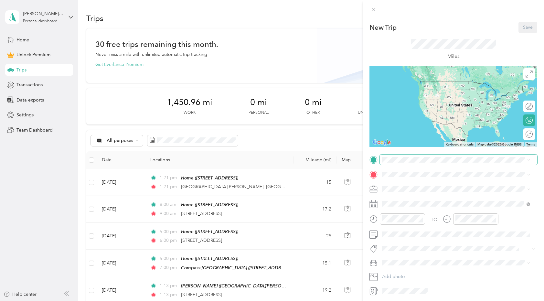
click at [397, 162] on span at bounding box center [459, 160] width 158 height 10
click at [396, 187] on div "Home [STREET_ADDRESS]" at bounding box center [415, 189] width 41 height 14
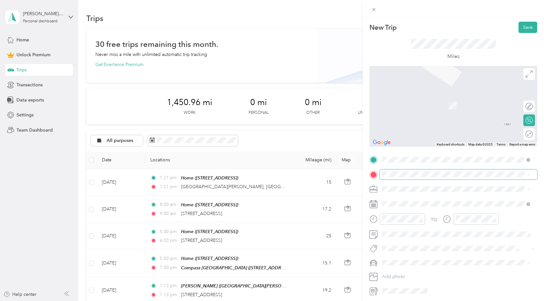
click at [397, 171] on span at bounding box center [459, 174] width 158 height 10
click at [402, 200] on span "[STREET_ADDRESS][US_STATE]" at bounding box center [427, 198] width 65 height 6
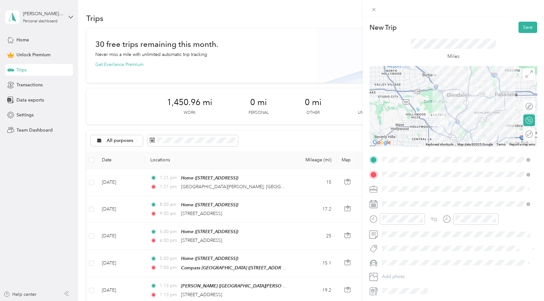
click at [395, 222] on span "Real Estate" at bounding box center [396, 221] width 22 height 5
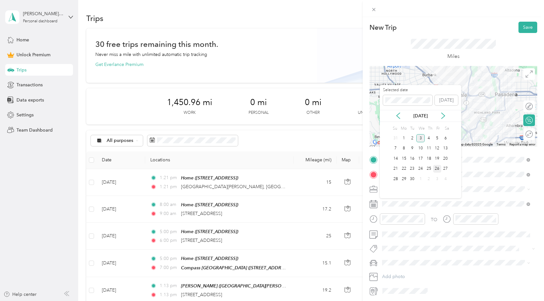
click at [437, 168] on div "26" at bounding box center [437, 169] width 8 height 8
click at [429, 169] on div "26" at bounding box center [429, 169] width 8 height 8
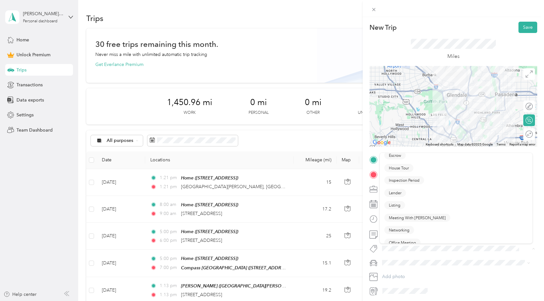
scroll to position [69, 0]
click at [403, 180] on button "Inspection Period" at bounding box center [405, 177] width 40 height 8
click at [393, 272] on div "New Car" at bounding box center [457, 275] width 144 height 7
click at [524, 134] on div at bounding box center [526, 134] width 14 height 7
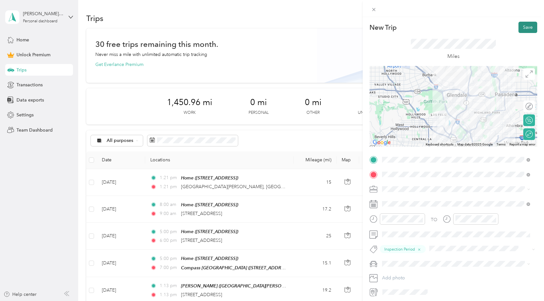
click at [523, 32] on button "Save" at bounding box center [528, 27] width 19 height 11
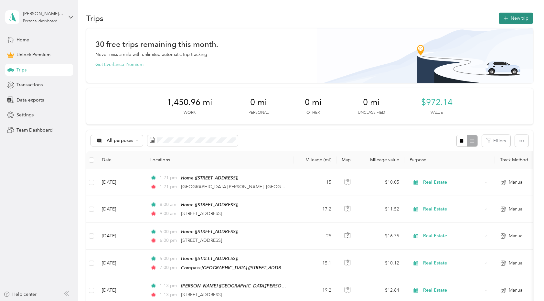
click at [513, 21] on button "New trip" at bounding box center [516, 18] width 34 height 11
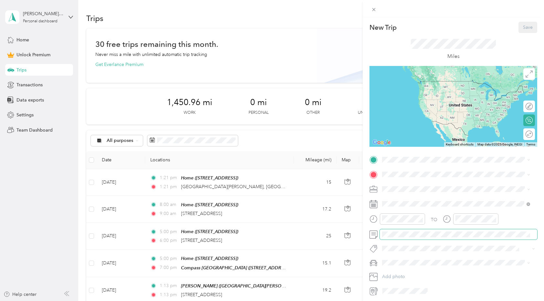
click at [390, 231] on span at bounding box center [459, 234] width 158 height 10
click at [404, 235] on span "House Tour" at bounding box center [399, 234] width 20 height 6
click at [396, 276] on div "New Car" at bounding box center [457, 275] width 144 height 7
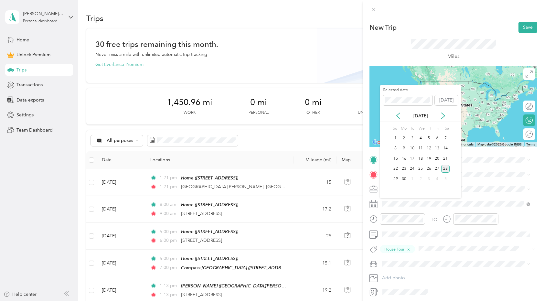
click at [444, 169] on div "28" at bounding box center [446, 169] width 8 height 8
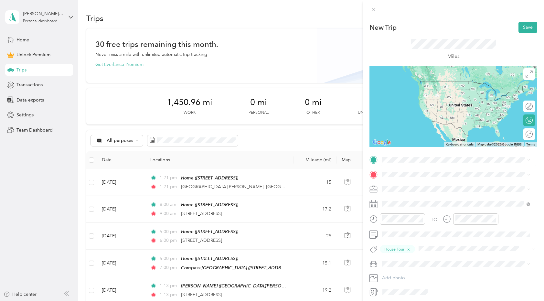
click at [403, 187] on div "Home [STREET_ADDRESS]" at bounding box center [415, 189] width 41 height 14
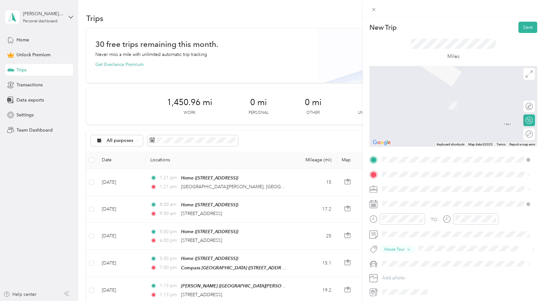
click at [407, 196] on span "[STREET_ADDRESS][US_STATE]" at bounding box center [427, 198] width 65 height 6
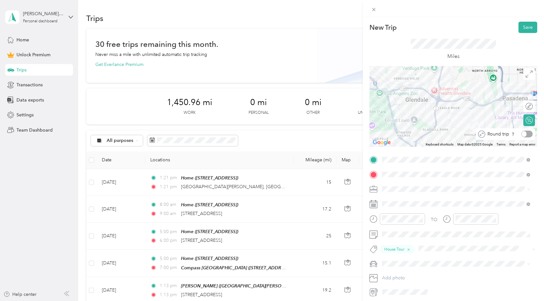
click at [524, 134] on div at bounding box center [527, 134] width 11 height 7
click at [397, 221] on span "Real Estate" at bounding box center [396, 220] width 22 height 5
click at [524, 30] on button "Save" at bounding box center [528, 27] width 19 height 11
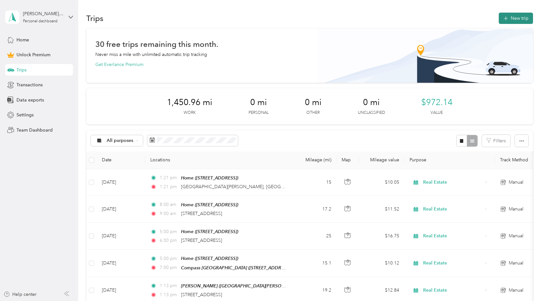
click at [509, 21] on button "New trip" at bounding box center [516, 18] width 34 height 11
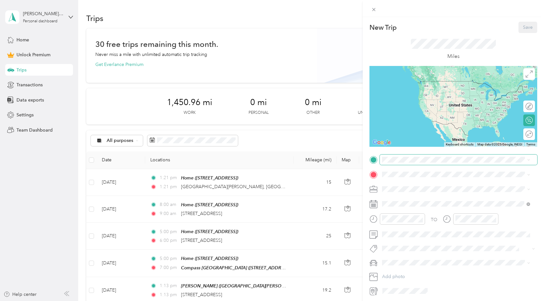
click at [397, 164] on span at bounding box center [459, 160] width 158 height 10
click at [407, 180] on span "[STREET_ADDRESS][US_STATE]" at bounding box center [427, 183] width 65 height 6
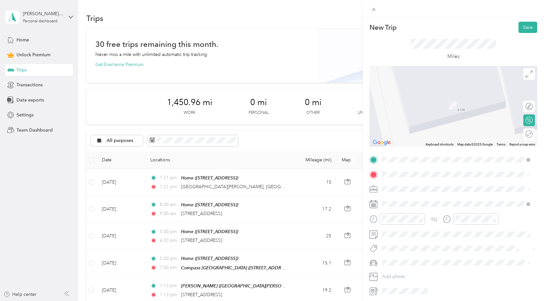
click at [404, 198] on span "[STREET_ADDRESS][PERSON_NAME][US_STATE]" at bounding box center [445, 198] width 101 height 6
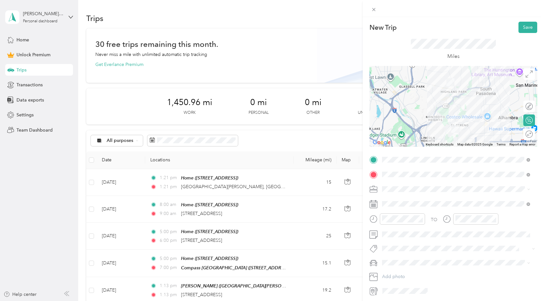
click at [397, 223] on div "Real Estate" at bounding box center [457, 222] width 144 height 7
click at [395, 234] on span "House Tour" at bounding box center [399, 234] width 20 height 6
click at [390, 274] on span "New Car" at bounding box center [394, 275] width 18 height 5
click at [523, 30] on button "Save" at bounding box center [528, 27] width 19 height 11
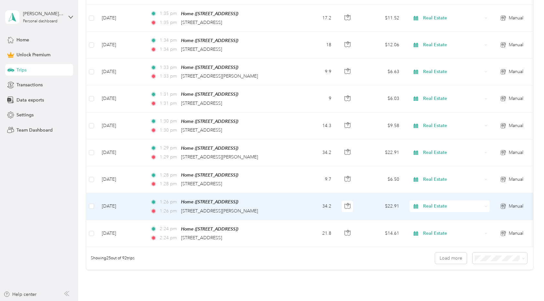
scroll to position [597, 0]
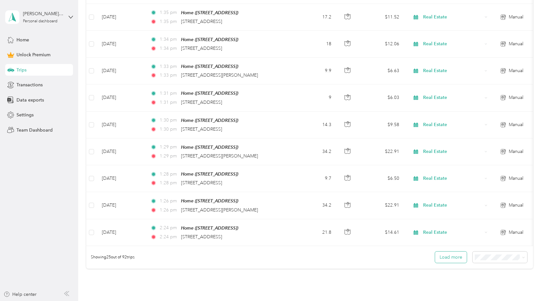
click at [453, 258] on button "Load more" at bounding box center [451, 257] width 32 height 11
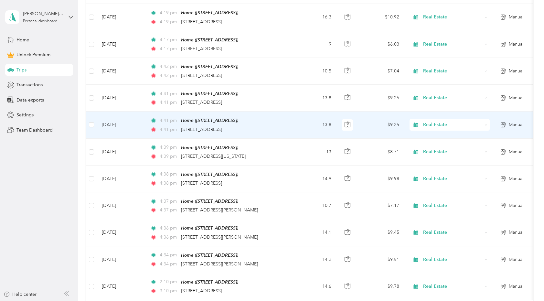
scroll to position [1202, 0]
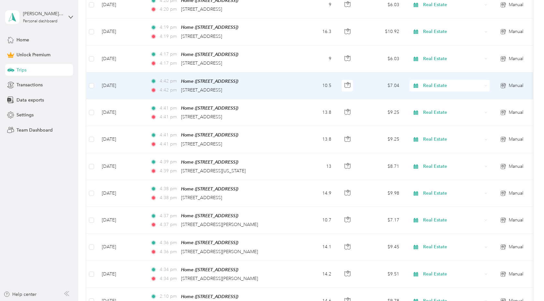
click at [257, 87] on div "4:42 pm [STREET_ADDRESS]" at bounding box center [218, 90] width 136 height 7
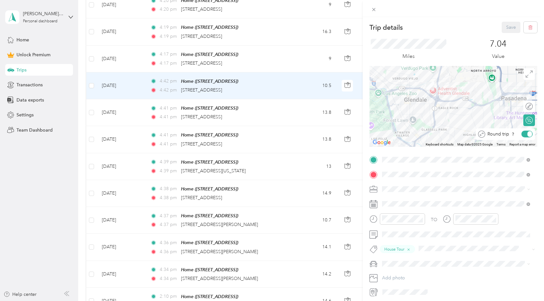
click at [528, 135] on div at bounding box center [530, 134] width 5 height 6
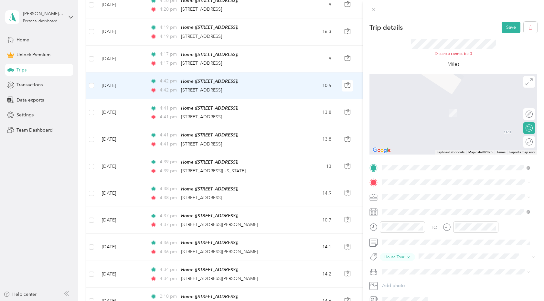
click at [442, 208] on span "[STREET_ADDRESS][US_STATE]" at bounding box center [427, 205] width 65 height 6
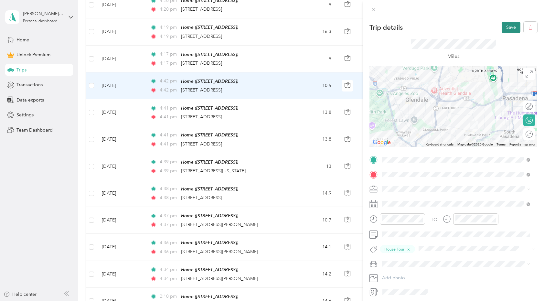
click at [506, 28] on button "Save" at bounding box center [511, 27] width 19 height 11
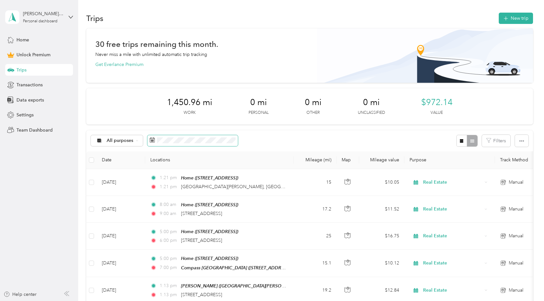
click at [153, 140] on icon at bounding box center [152, 139] width 5 height 5
click at [124, 140] on span "All purposes" at bounding box center [120, 140] width 27 height 5
click at [154, 141] on icon at bounding box center [152, 139] width 5 height 5
click at [151, 139] on icon at bounding box center [152, 139] width 5 height 5
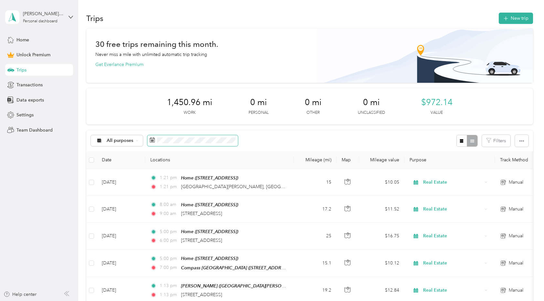
click at [151, 139] on icon at bounding box center [152, 139] width 5 height 5
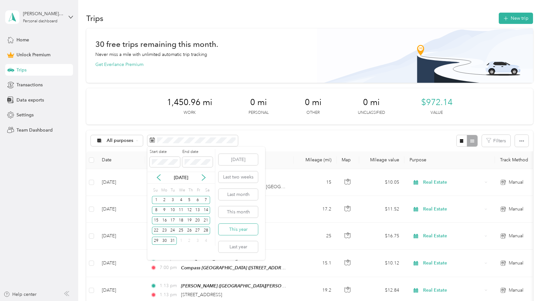
click at [234, 229] on button "This year" at bounding box center [238, 229] width 39 height 11
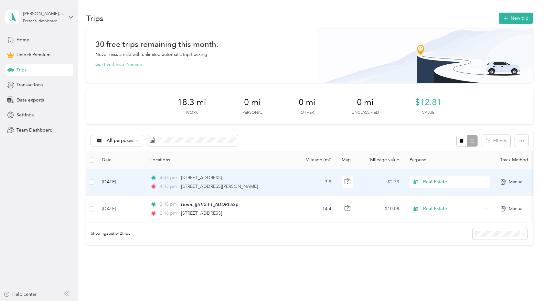
click at [137, 183] on td "[DATE]" at bounding box center [121, 182] width 49 height 27
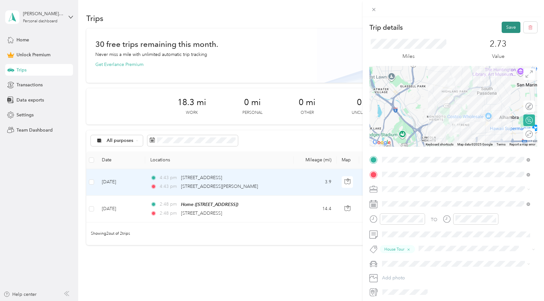
click at [504, 27] on button "Save" at bounding box center [511, 27] width 19 height 11
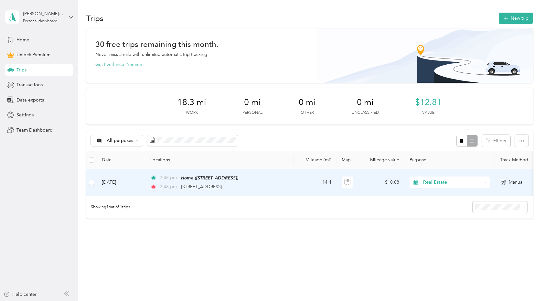
click at [285, 189] on div "2:48 pm [STREET_ADDRESS]" at bounding box center [218, 186] width 136 height 7
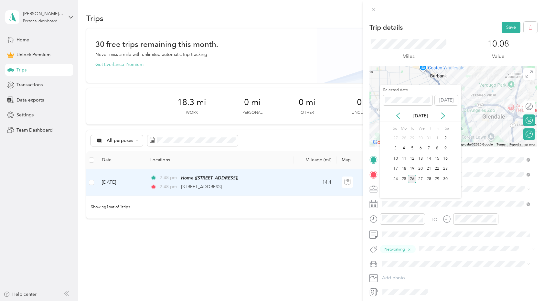
click at [412, 178] on div "26" at bounding box center [412, 179] width 8 height 8
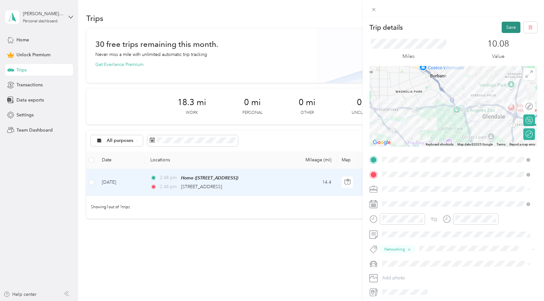
click at [509, 26] on button "Save" at bounding box center [511, 27] width 19 height 11
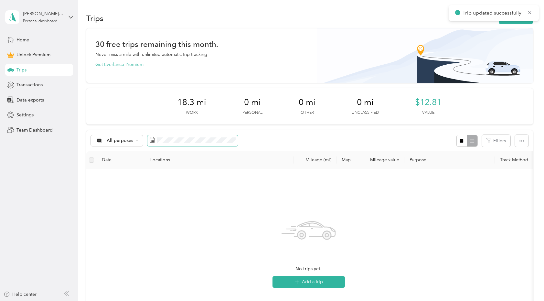
click at [150, 140] on icon at bounding box center [152, 139] width 5 height 5
click at [153, 141] on rect at bounding box center [153, 141] width 1 height 1
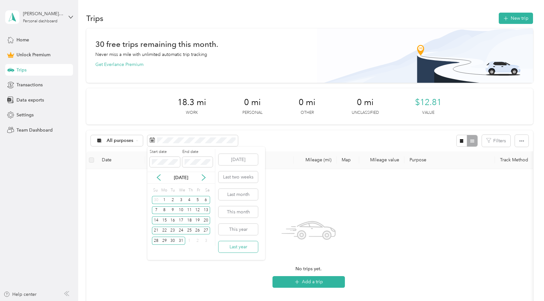
click at [235, 248] on button "Last year" at bounding box center [238, 246] width 39 height 11
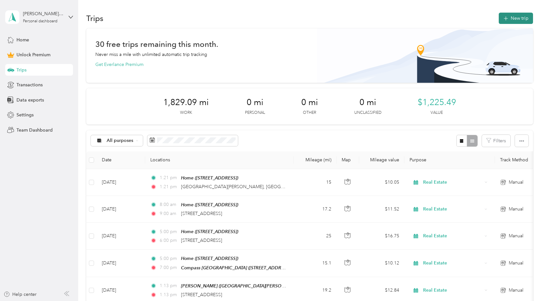
click at [511, 18] on button "New trip" at bounding box center [516, 18] width 34 height 11
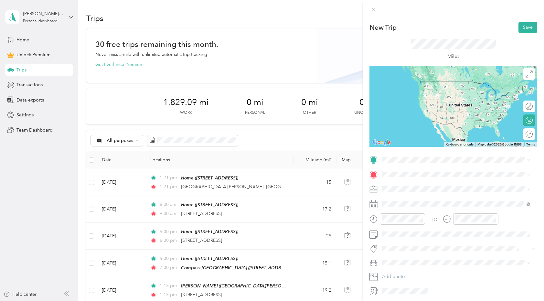
click at [408, 186] on span "[STREET_ADDRESS][PERSON_NAME][US_STATE]" at bounding box center [445, 183] width 101 height 6
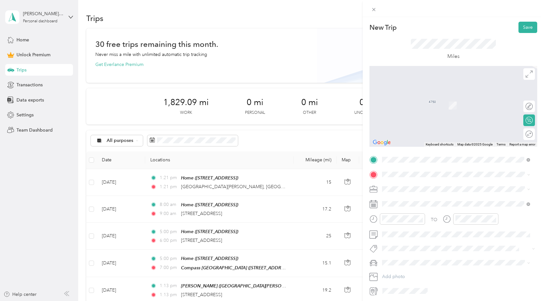
click at [406, 199] on strong "Home" at bounding box center [401, 200] width 13 height 6
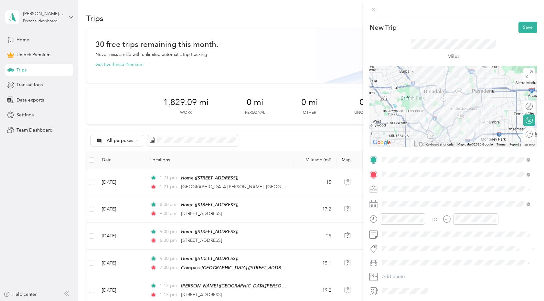
click at [399, 220] on div "Real Estate" at bounding box center [457, 223] width 144 height 7
click at [536, 135] on div at bounding box center [536, 134] width 0 height 7
click at [521, 134] on div at bounding box center [526, 134] width 14 height 7
click at [412, 207] on span at bounding box center [459, 204] width 158 height 10
click at [402, 201] on span at bounding box center [459, 204] width 158 height 10
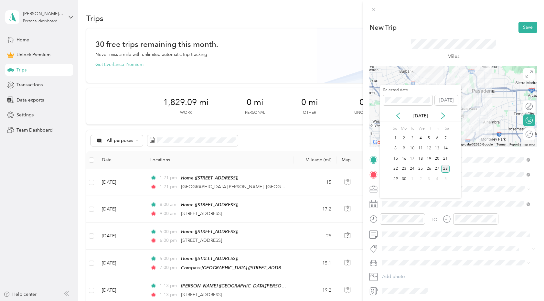
click at [448, 171] on div "28" at bounding box center [446, 169] width 8 height 8
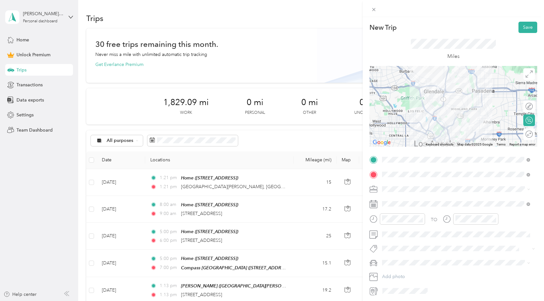
click at [396, 233] on span "House Tour" at bounding box center [399, 234] width 20 height 6
click at [392, 274] on span "New Car" at bounding box center [394, 275] width 18 height 5
click at [525, 26] on button "Save" at bounding box center [528, 27] width 19 height 11
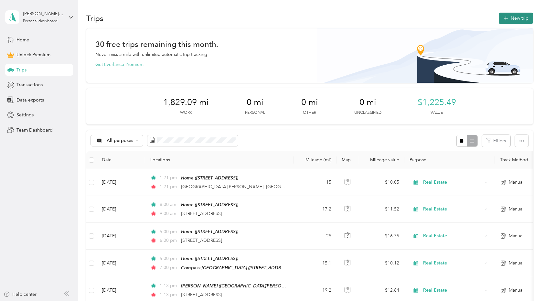
click at [504, 13] on button "New trip" at bounding box center [516, 18] width 34 height 11
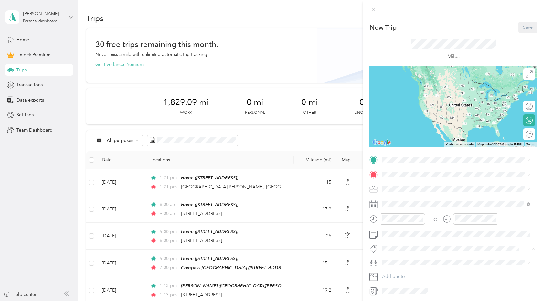
click at [390, 262] on span "Networking" at bounding box center [399, 260] width 21 height 6
click at [389, 273] on span "New Car" at bounding box center [394, 275] width 18 height 5
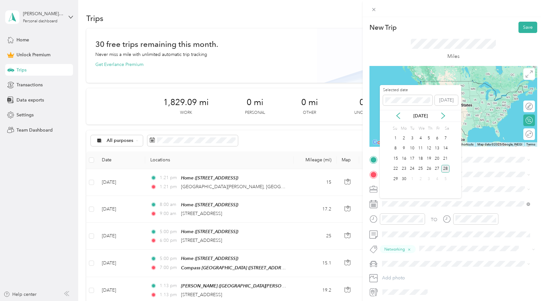
click at [444, 167] on div "28" at bounding box center [446, 169] width 8 height 8
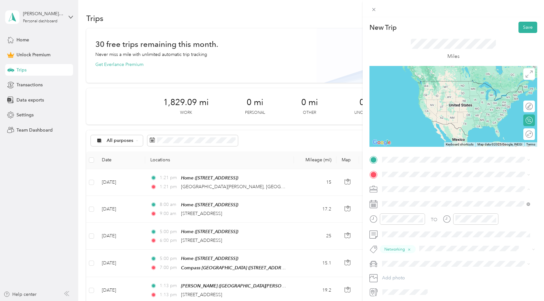
click at [394, 220] on div "Real Estate" at bounding box center [457, 223] width 144 height 7
click at [395, 163] on span at bounding box center [459, 160] width 158 height 10
click at [400, 187] on div "Home [STREET_ADDRESS]" at bounding box center [415, 188] width 41 height 14
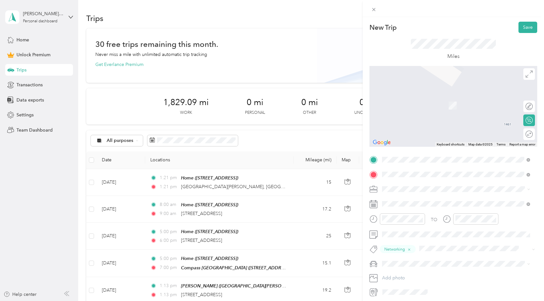
click at [409, 201] on span "[STREET_ADDRESS][US_STATE]" at bounding box center [427, 198] width 65 height 6
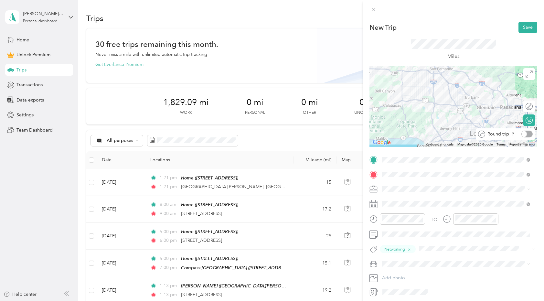
click at [526, 135] on div at bounding box center [527, 134] width 11 height 7
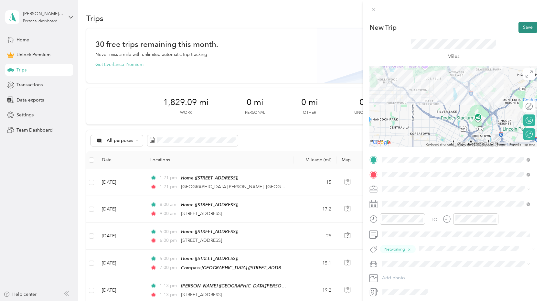
click at [520, 28] on button "Save" at bounding box center [528, 27] width 19 height 11
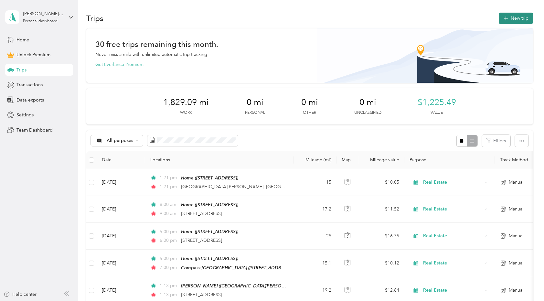
click at [523, 17] on button "New trip" at bounding box center [516, 18] width 34 height 11
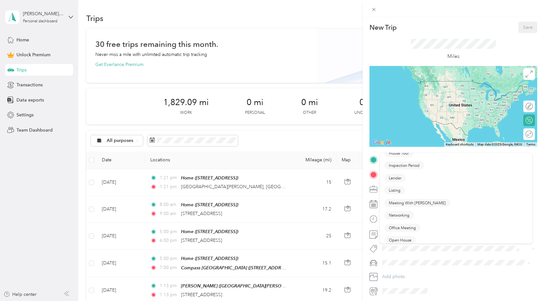
scroll to position [85, 0]
click at [400, 214] on li "Networking" at bounding box center [456, 211] width 153 height 13
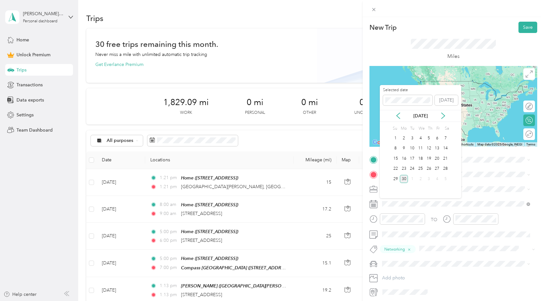
click at [402, 179] on div "30" at bounding box center [404, 179] width 8 height 8
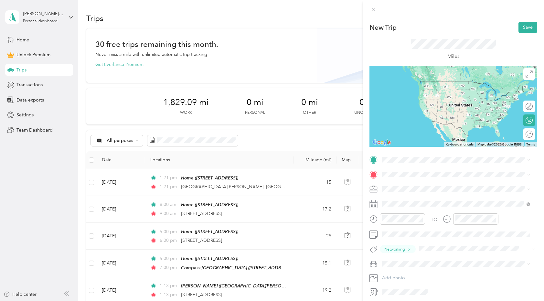
click at [394, 277] on li "New Car" at bounding box center [456, 274] width 153 height 11
click at [407, 213] on span "[STREET_ADDRESS][PERSON_NAME][US_STATE]" at bounding box center [445, 210] width 101 height 6
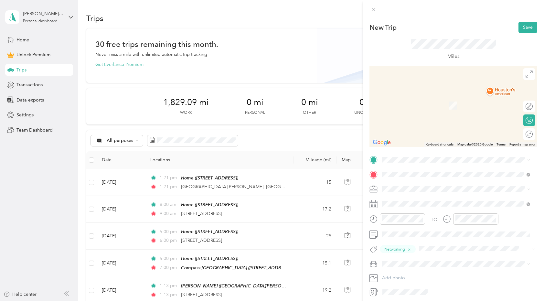
click at [394, 223] on span "Real Estate" at bounding box center [396, 221] width 22 height 5
click at [399, 186] on strong "Home" at bounding box center [401, 185] width 13 height 6
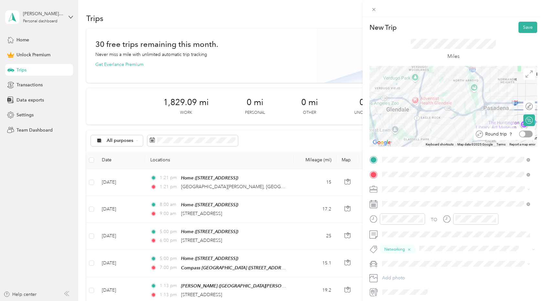
click at [524, 133] on div at bounding box center [526, 134] width 14 height 7
click at [521, 26] on button "Save" at bounding box center [528, 27] width 19 height 11
